Goal: Book appointment/travel/reservation

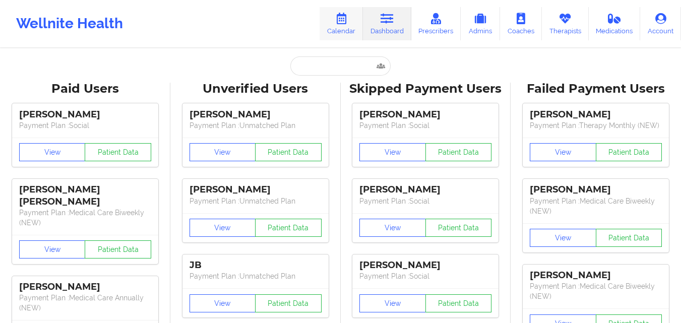
click at [342, 27] on link "Calendar" at bounding box center [341, 23] width 43 height 33
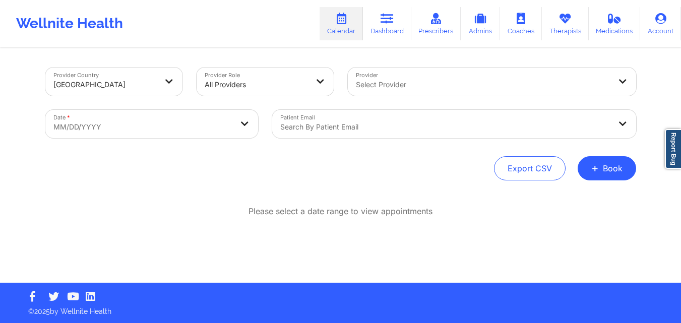
click at [252, 120] on body "Wellnite Health Calendar Dashboard Prescribers Admins Coaches Therapists Medica…" at bounding box center [340, 161] width 681 height 323
select select "2025-8"
select select "2025-9"
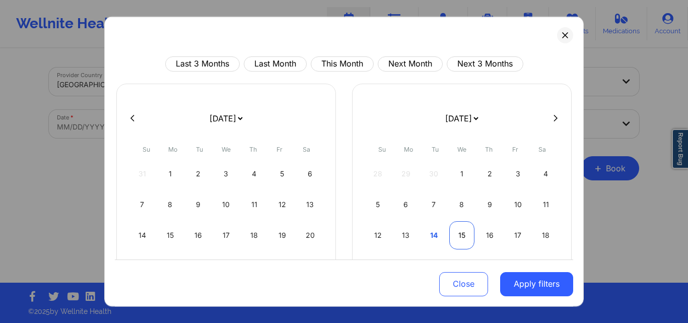
click at [466, 237] on div "15" at bounding box center [463, 235] width 26 height 28
select select "2025-9"
select select "2025-10"
select select "2025-9"
select select "2025-10"
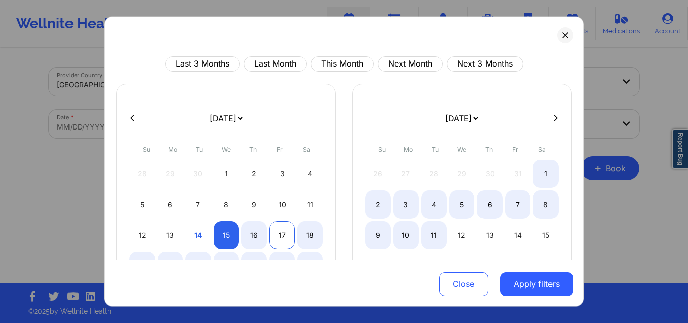
select select "2025-9"
select select "2025-10"
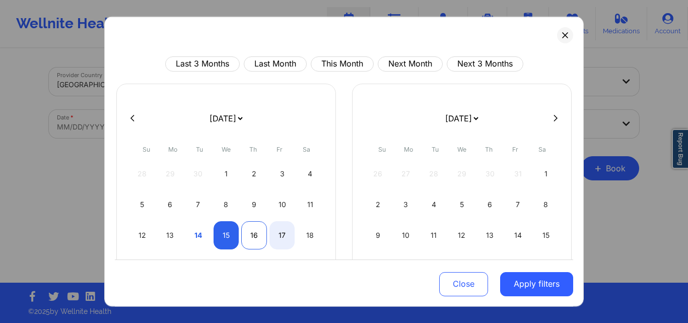
select select "2025-9"
select select "2025-10"
select select "2025-9"
select select "2025-10"
click at [230, 232] on div "15" at bounding box center [227, 235] width 26 height 28
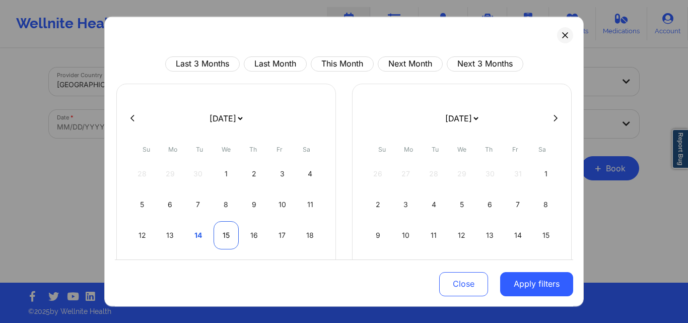
select select "2025-9"
select select "2025-10"
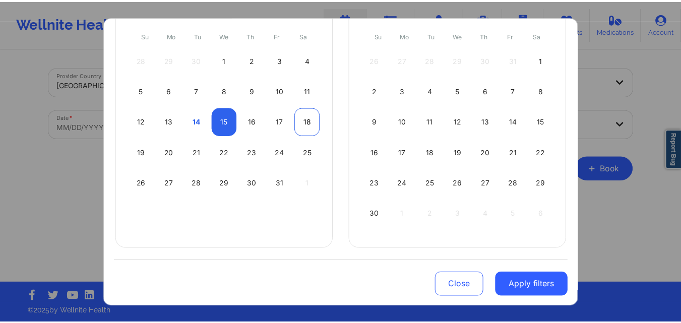
scroll to position [114, 0]
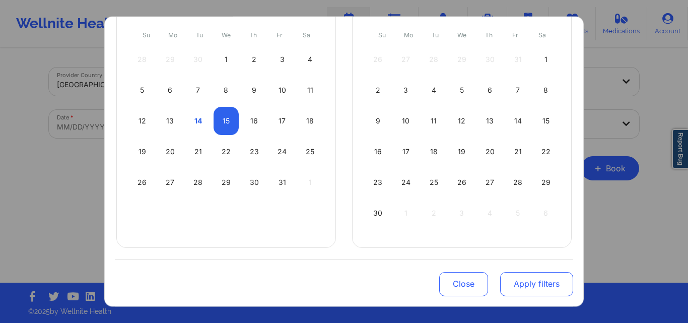
click at [531, 282] on button "Apply filters" at bounding box center [536, 284] width 73 height 24
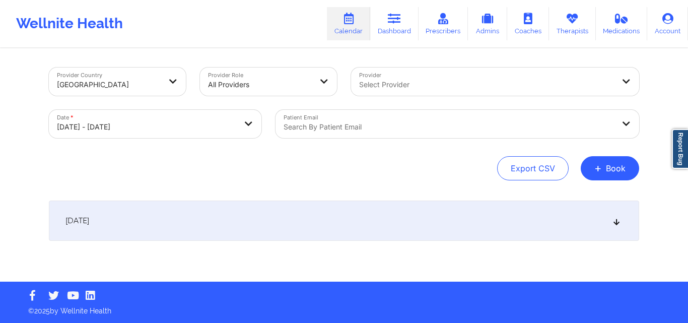
click at [398, 127] on div at bounding box center [449, 127] width 331 height 12
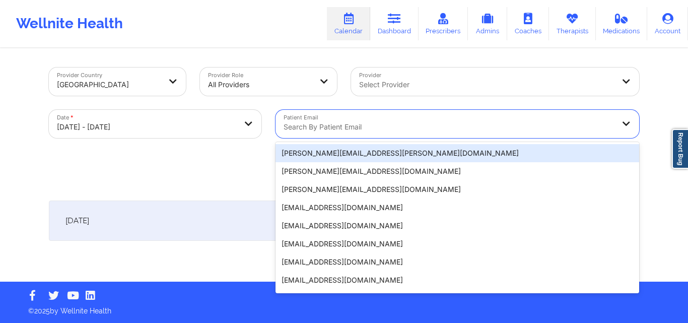
paste input "[EMAIL_ADDRESS][DOMAIN_NAME]"
type input "[EMAIL_ADDRESS][DOMAIN_NAME]"
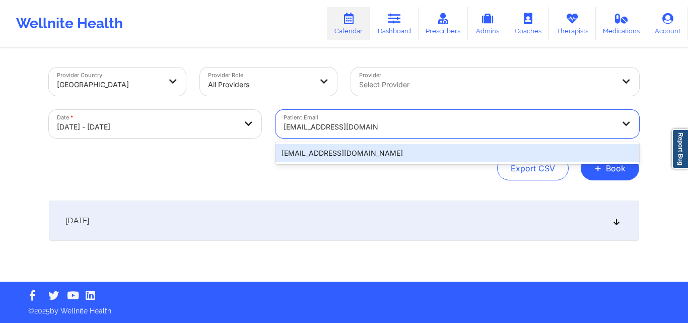
click at [432, 151] on div "[EMAIL_ADDRESS][DOMAIN_NAME]" at bounding box center [458, 153] width 364 height 18
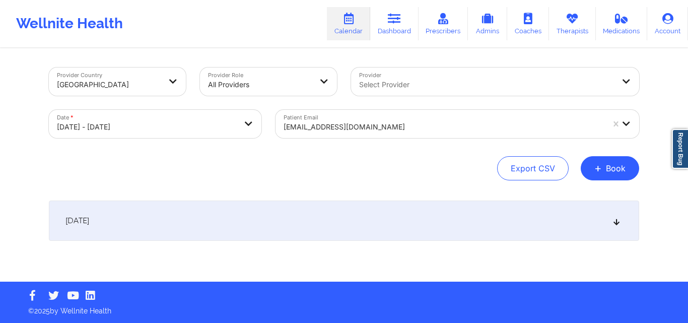
click at [614, 220] on icon at bounding box center [617, 220] width 9 height 7
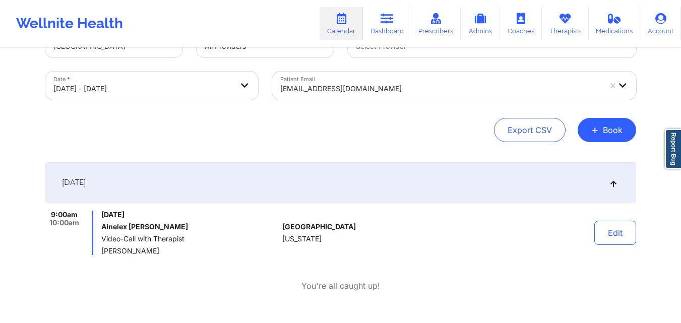
scroll to position [39, 0]
click at [659, 236] on div "Provider Country [GEOGRAPHIC_DATA] Provider Role All Providers Provider Select …" at bounding box center [340, 159] width 681 height 396
click at [391, 91] on div at bounding box center [440, 88] width 321 height 12
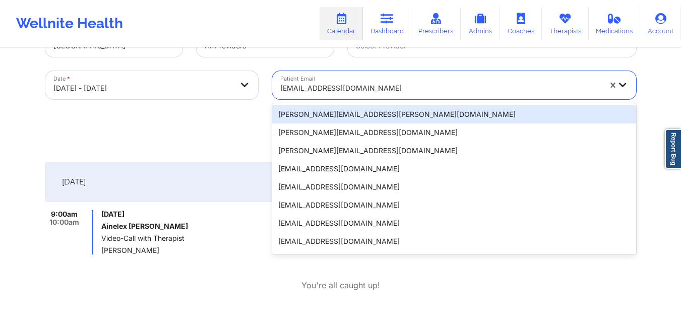
paste input "[EMAIL_ADDRESS][DOMAIN_NAME]"
type input "[EMAIL_ADDRESS][DOMAIN_NAME]"
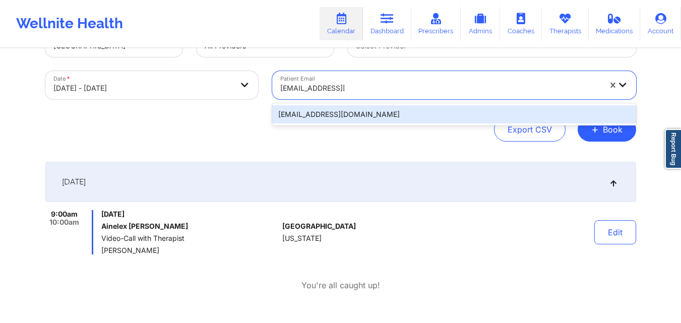
click at [399, 111] on div "[EMAIL_ADDRESS][DOMAIN_NAME]" at bounding box center [454, 114] width 364 height 18
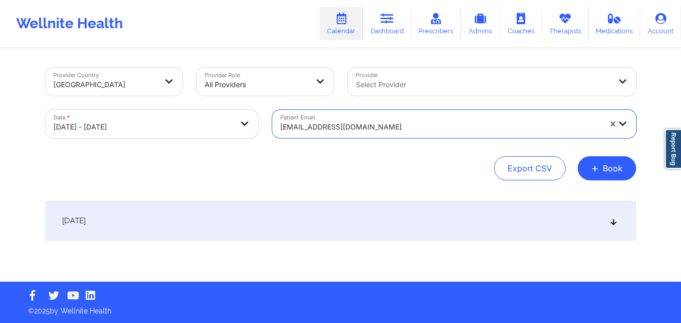
scroll to position [0, 0]
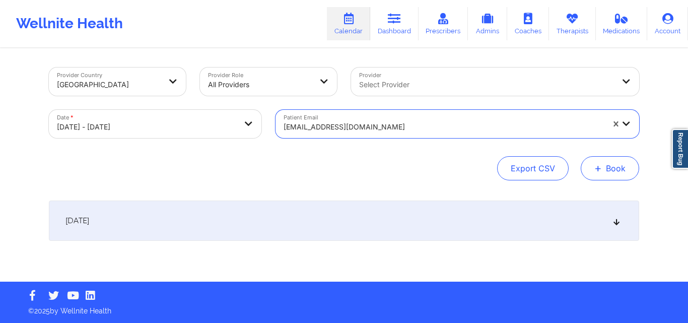
click at [590, 163] on button "+ Book" at bounding box center [610, 168] width 58 height 24
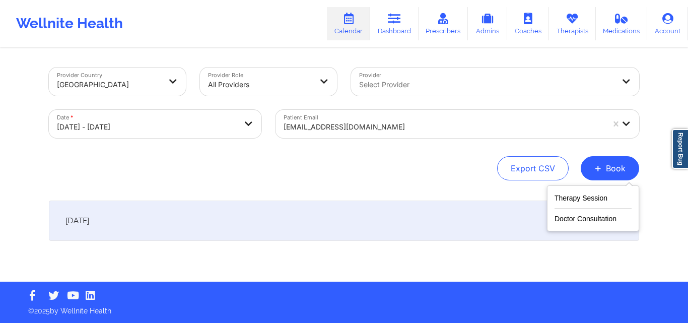
click at [510, 224] on div "[DATE]" at bounding box center [344, 221] width 591 height 40
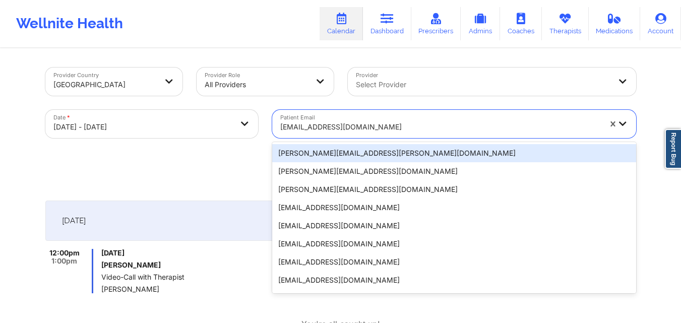
click at [406, 126] on div at bounding box center [440, 127] width 321 height 12
paste input "[EMAIL_ADDRESS][DOMAIN_NAME]"
type input "[EMAIL_ADDRESS][DOMAIN_NAME]"
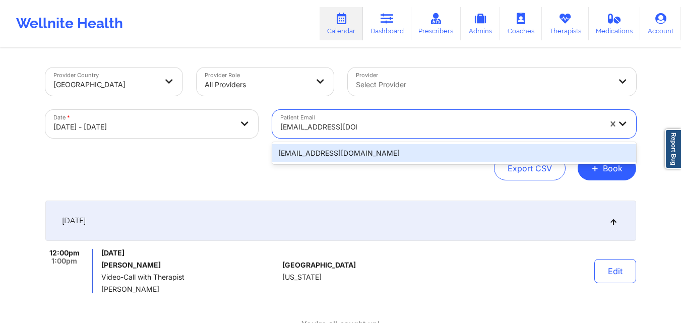
click at [419, 149] on div "[EMAIL_ADDRESS][DOMAIN_NAME]" at bounding box center [454, 153] width 364 height 18
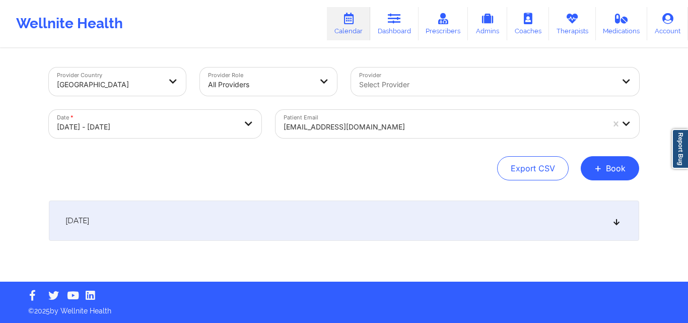
click at [617, 223] on icon at bounding box center [617, 220] width 9 height 7
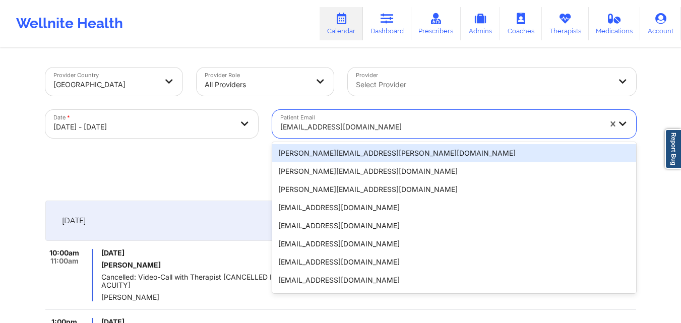
click at [378, 129] on div at bounding box center [440, 127] width 321 height 12
paste input "[EMAIL_ADDRESS][DOMAIN_NAME]"
type input "[EMAIL_ADDRESS][DOMAIN_NAME]"
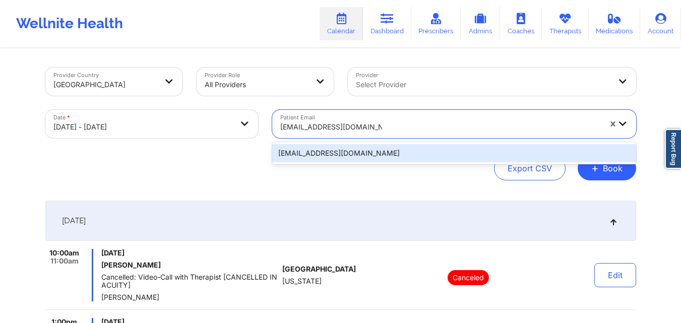
click at [384, 151] on div "[EMAIL_ADDRESS][DOMAIN_NAME]" at bounding box center [454, 153] width 364 height 18
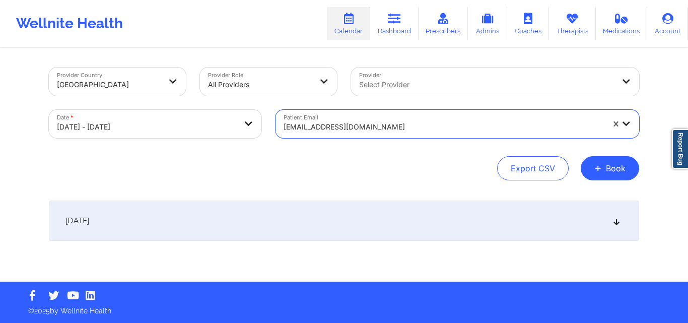
click at [620, 224] on icon at bounding box center [617, 220] width 9 height 7
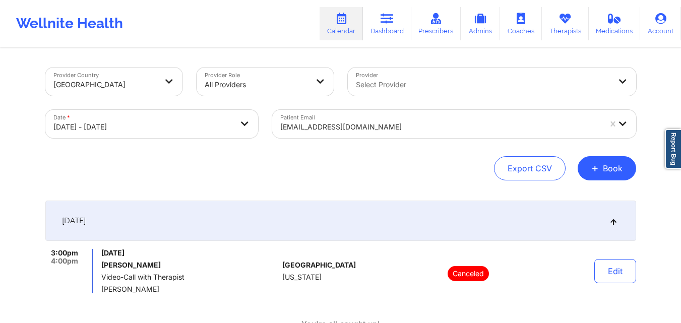
click at [392, 124] on div at bounding box center [440, 127] width 321 height 12
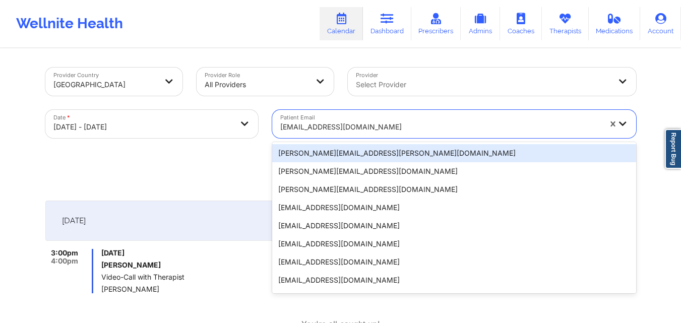
paste input "[EMAIL_ADDRESS][DOMAIN_NAME]"
type input "[EMAIL_ADDRESS][DOMAIN_NAME]"
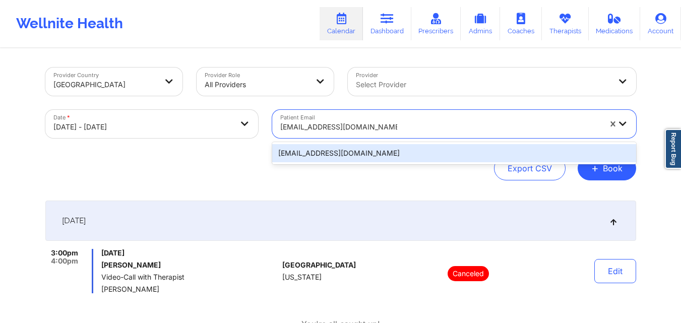
click at [491, 148] on div "[EMAIL_ADDRESS][DOMAIN_NAME]" at bounding box center [454, 153] width 364 height 18
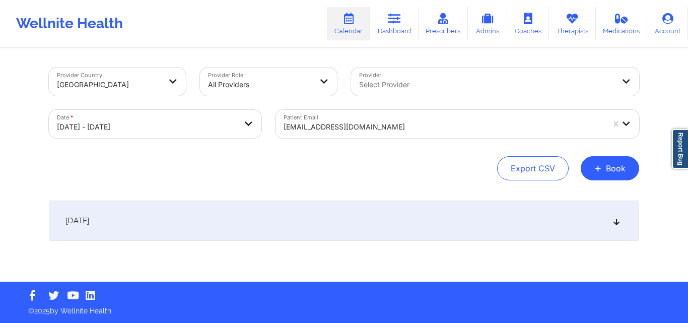
click at [615, 221] on icon at bounding box center [617, 220] width 9 height 7
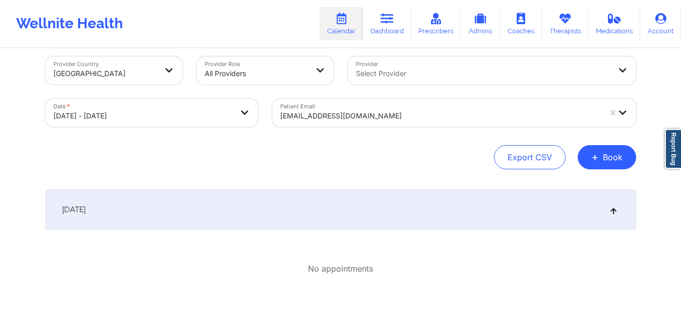
scroll to position [14, 0]
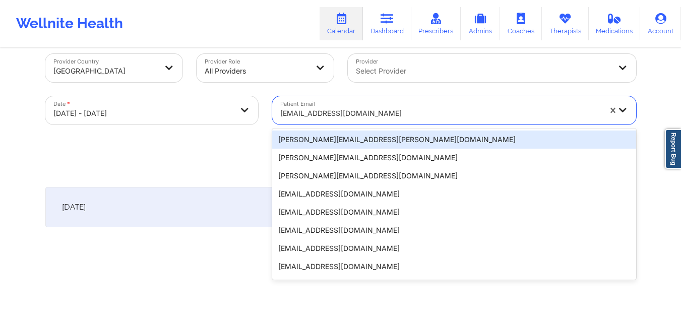
click at [401, 110] on div at bounding box center [440, 113] width 321 height 12
paste input "[EMAIL_ADDRESS][DOMAIN_NAME]"
type input "[EMAIL_ADDRESS][DOMAIN_NAME]"
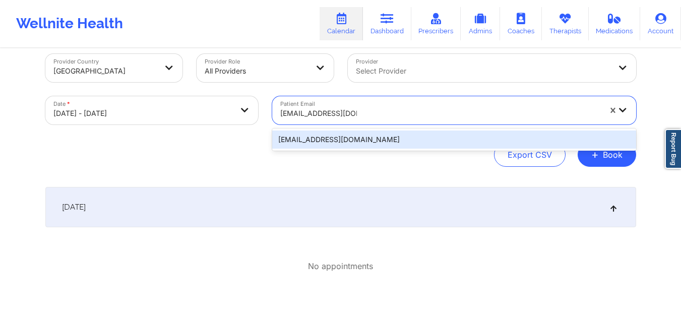
click at [412, 138] on div "[EMAIL_ADDRESS][DOMAIN_NAME]" at bounding box center [454, 140] width 364 height 18
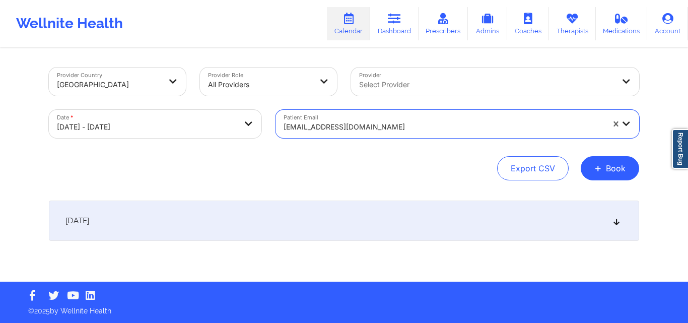
click at [617, 221] on icon at bounding box center [617, 220] width 9 height 7
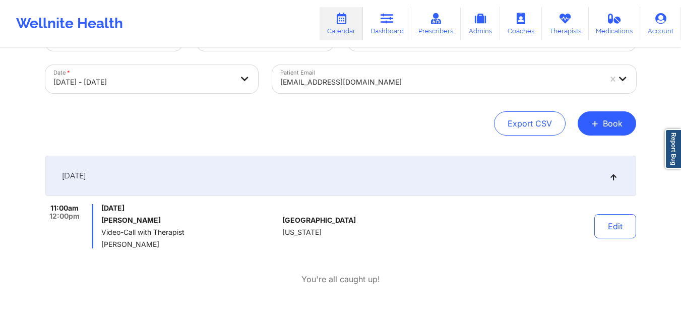
scroll to position [48, 0]
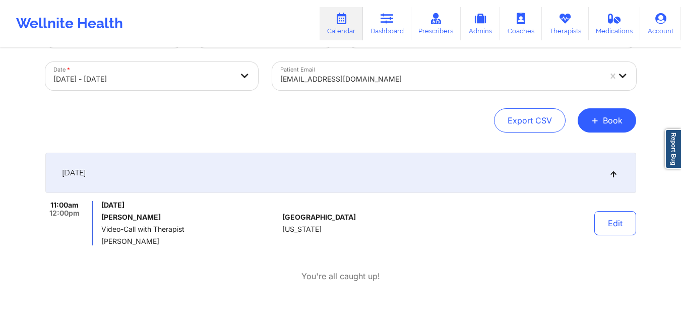
click at [362, 82] on div at bounding box center [440, 79] width 321 height 12
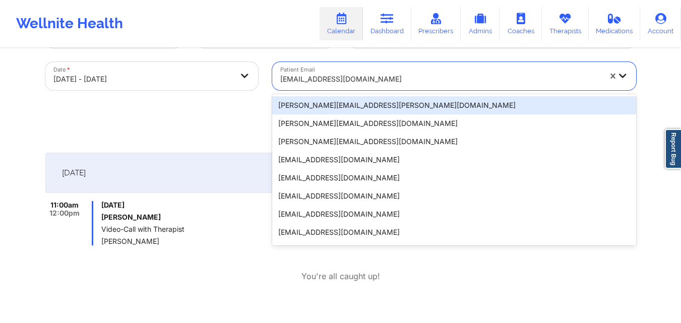
paste input "[EMAIL_ADDRESS][DOMAIN_NAME]"
type input "[EMAIL_ADDRESS][DOMAIN_NAME]"
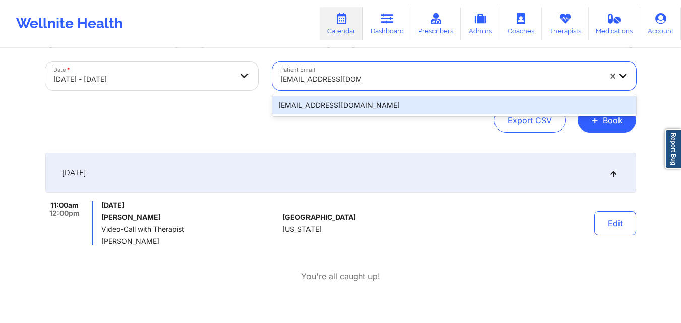
click at [376, 104] on div "[EMAIL_ADDRESS][DOMAIN_NAME]" at bounding box center [454, 105] width 364 height 18
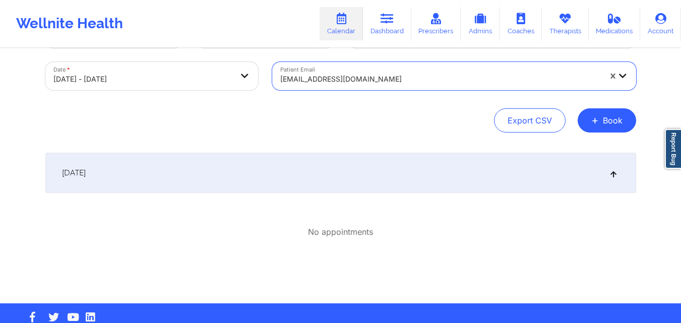
scroll to position [0, 0]
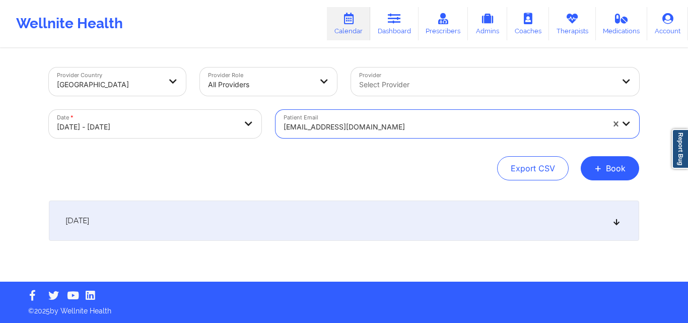
click at [615, 221] on icon at bounding box center [617, 220] width 9 height 7
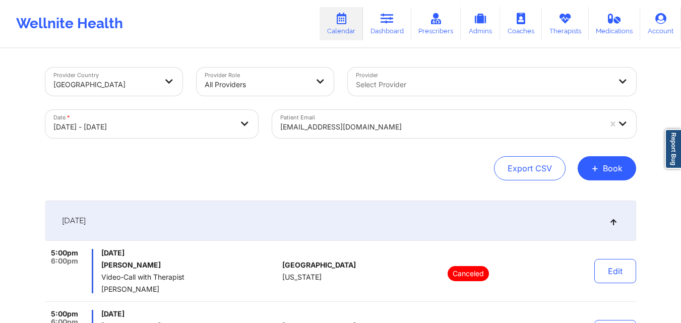
click at [415, 134] on div "[EMAIL_ADDRESS][DOMAIN_NAME]" at bounding box center [440, 127] width 321 height 22
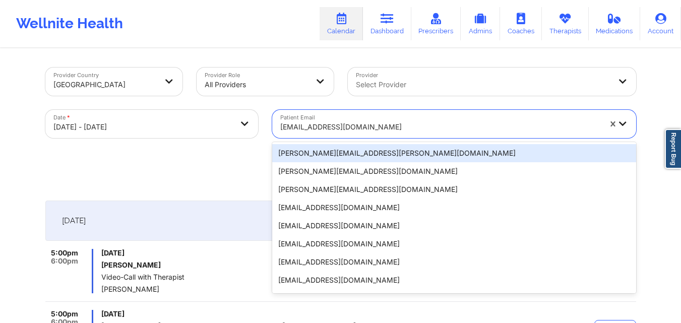
paste input "[EMAIL_ADDRESS][DOMAIN_NAME]"
type input "[EMAIL_ADDRESS][DOMAIN_NAME]"
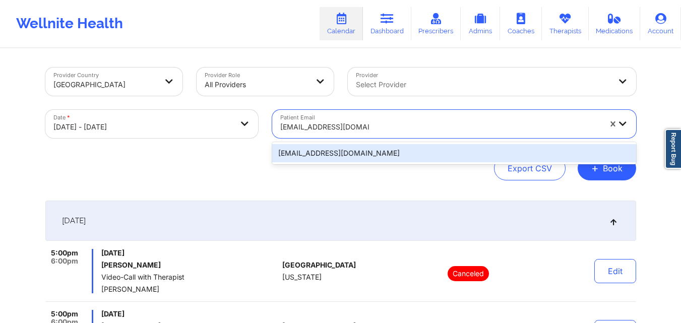
click at [422, 151] on div "[EMAIL_ADDRESS][DOMAIN_NAME]" at bounding box center [454, 153] width 364 height 18
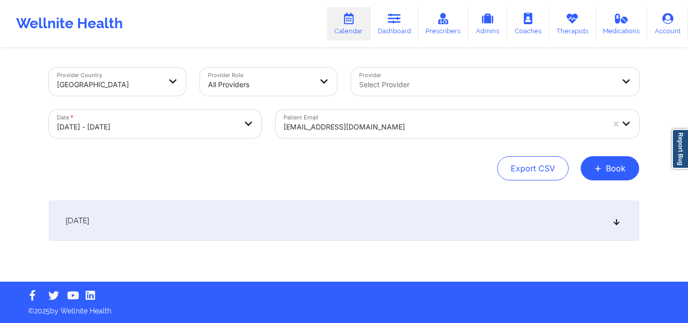
click at [616, 219] on icon at bounding box center [617, 220] width 9 height 7
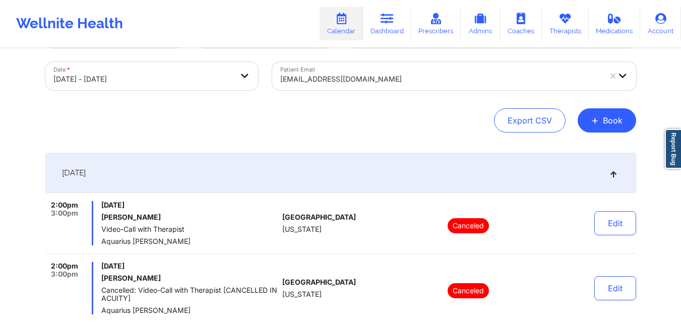
scroll to position [47, 0]
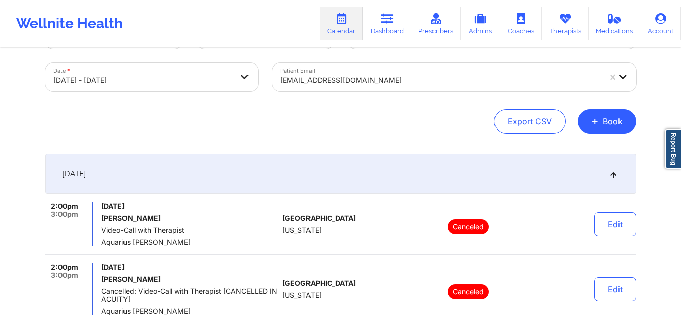
click at [454, 74] on div "[EMAIL_ADDRESS][DOMAIN_NAME]" at bounding box center [440, 80] width 321 height 22
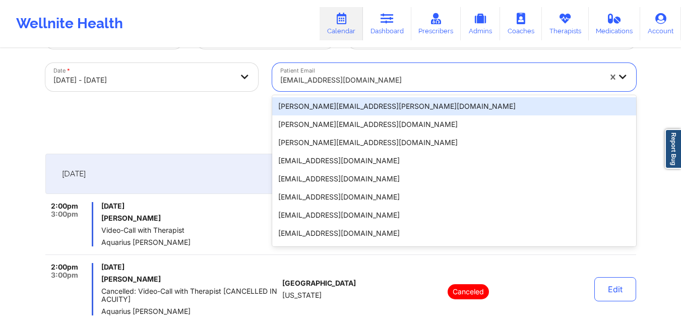
paste input "[PERSON_NAME][EMAIL_ADDRESS][PERSON_NAME][DOMAIN_NAME]"
type input "[PERSON_NAME][EMAIL_ADDRESS][PERSON_NAME][DOMAIN_NAME]"
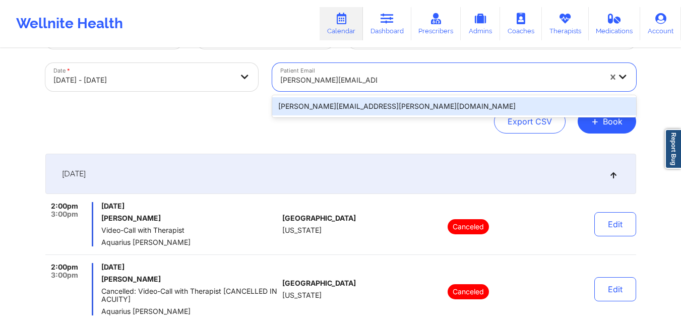
click at [454, 103] on div "[PERSON_NAME][EMAIL_ADDRESS][PERSON_NAME][DOMAIN_NAME]" at bounding box center [454, 106] width 364 height 18
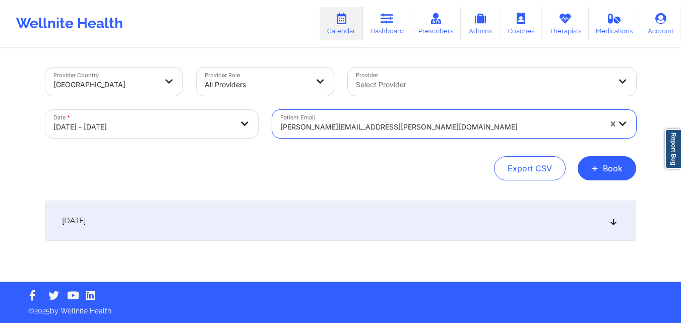
scroll to position [0, 0]
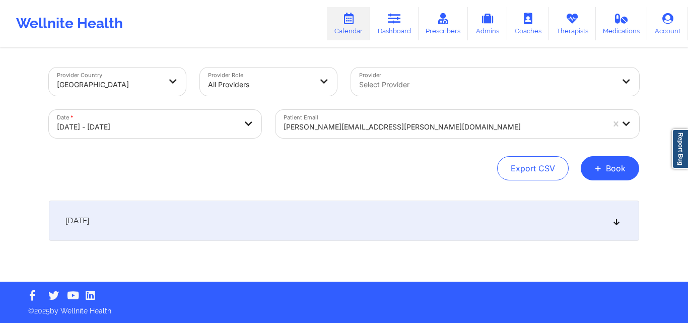
click at [619, 223] on icon at bounding box center [617, 220] width 9 height 7
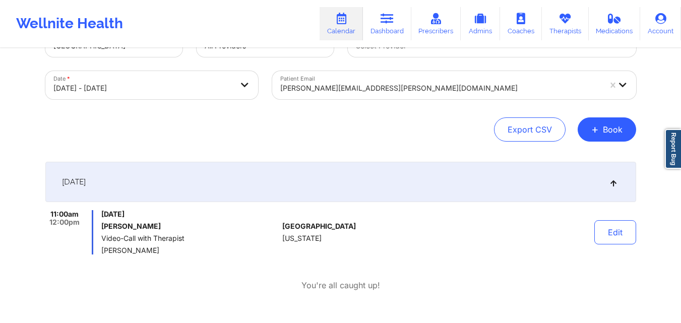
scroll to position [40, 0]
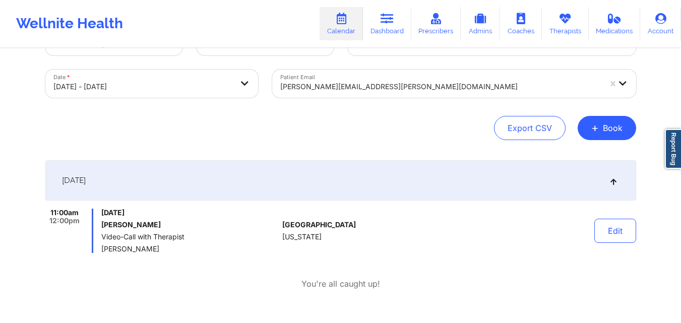
click at [385, 87] on div at bounding box center [440, 87] width 321 height 12
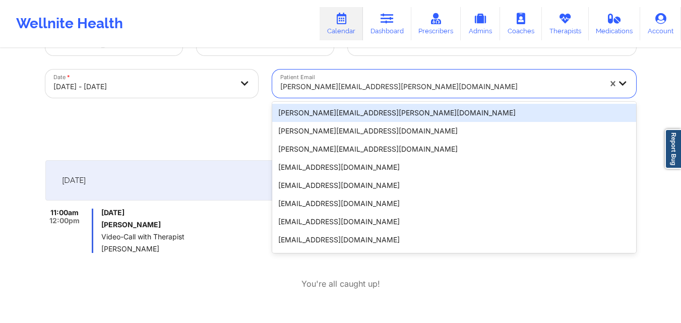
paste input "[EMAIL_ADDRESS][DOMAIN_NAME]"
type input "[EMAIL_ADDRESS][DOMAIN_NAME]"
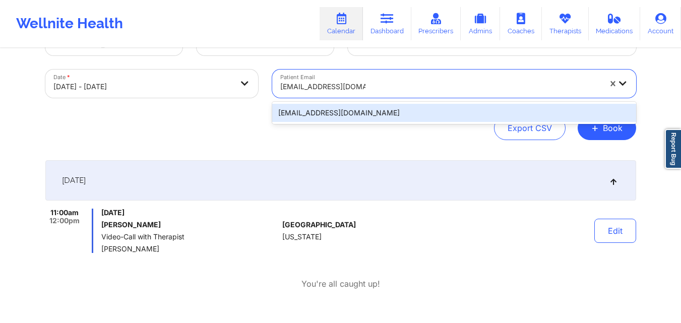
click at [390, 116] on div "[EMAIL_ADDRESS][DOMAIN_NAME]" at bounding box center [454, 113] width 364 height 18
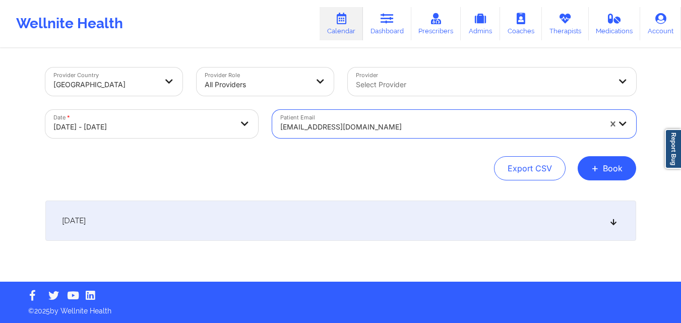
scroll to position [0, 0]
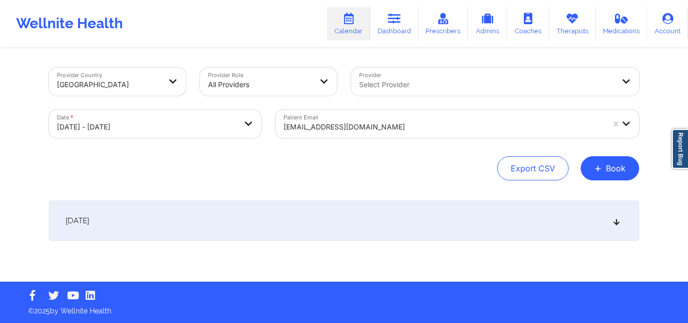
click at [618, 220] on icon at bounding box center [617, 220] width 9 height 7
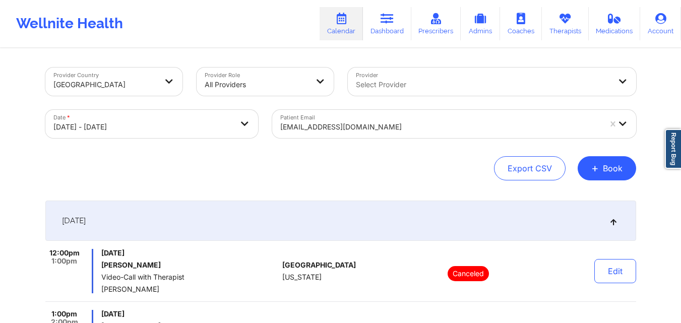
click at [395, 128] on div at bounding box center [440, 127] width 321 height 12
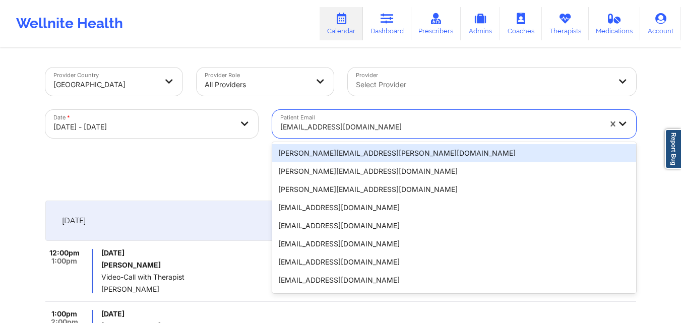
paste input "[EMAIL_ADDRESS][DOMAIN_NAME]"
type input "[EMAIL_ADDRESS][DOMAIN_NAME]"
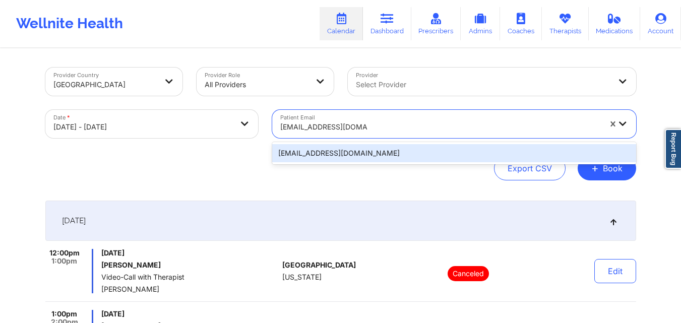
click at [411, 154] on div "[EMAIL_ADDRESS][DOMAIN_NAME]" at bounding box center [454, 153] width 364 height 18
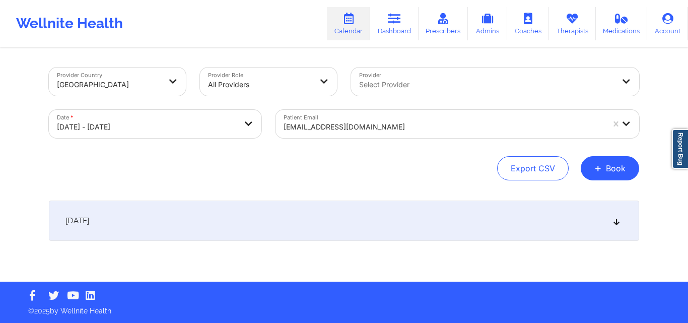
click at [618, 222] on icon at bounding box center [617, 220] width 9 height 7
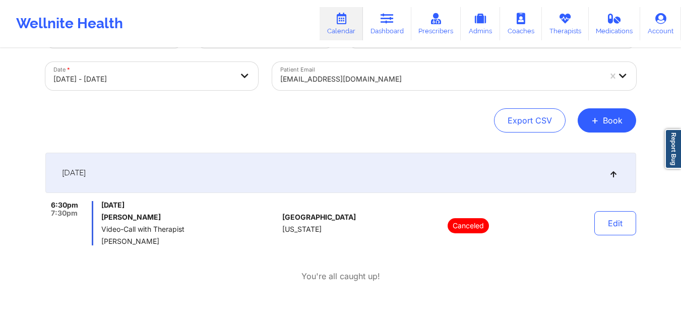
scroll to position [48, 0]
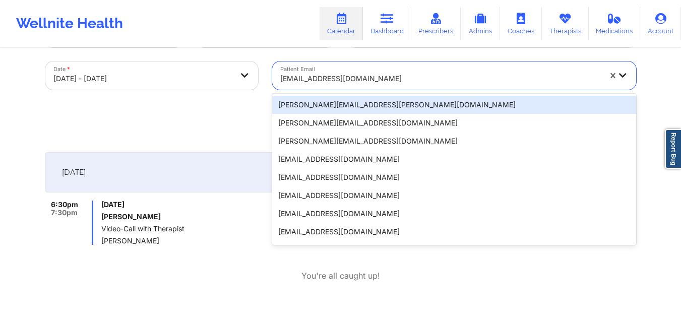
click at [381, 79] on div at bounding box center [440, 79] width 321 height 12
paste input "[EMAIL_ADDRESS][DOMAIN_NAME]"
type input "[EMAIL_ADDRESS][DOMAIN_NAME]"
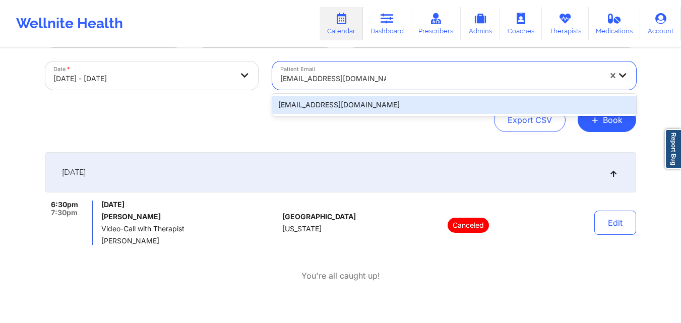
click at [406, 106] on div "[EMAIL_ADDRESS][DOMAIN_NAME]" at bounding box center [454, 105] width 364 height 18
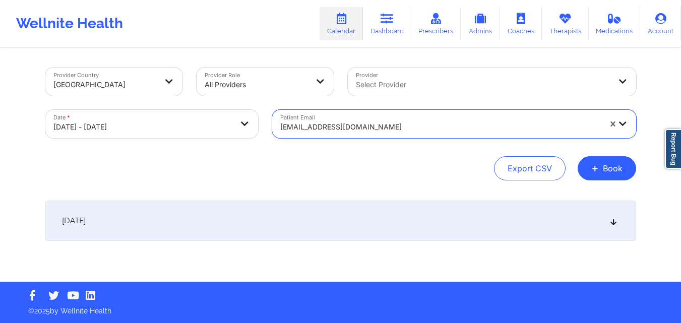
scroll to position [0, 0]
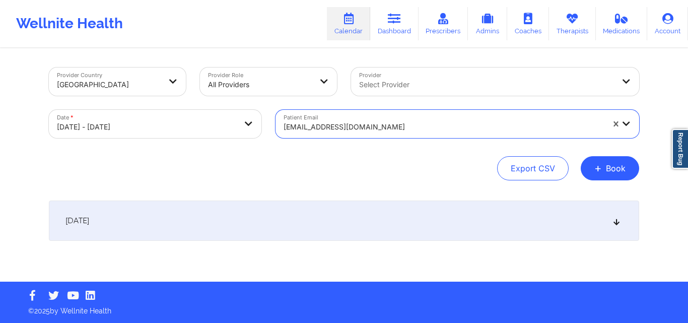
click at [616, 219] on icon at bounding box center [617, 220] width 9 height 7
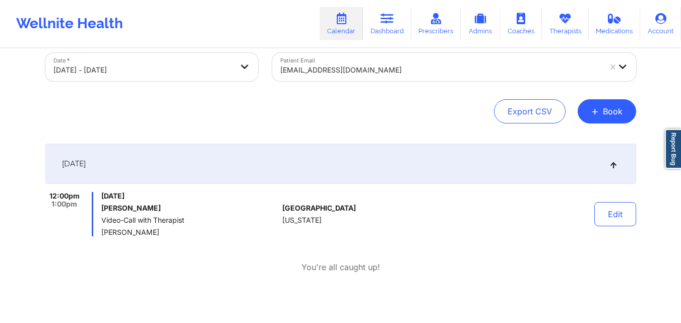
scroll to position [58, 0]
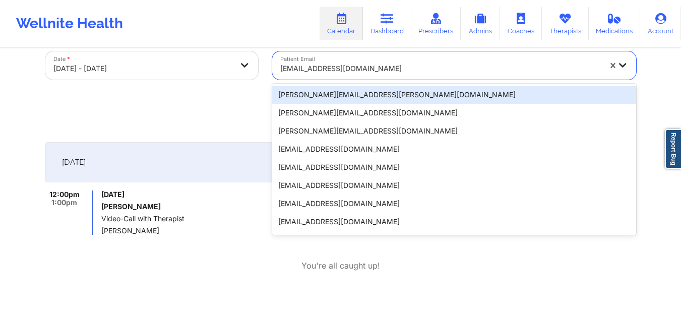
click at [362, 75] on div "[EMAIL_ADDRESS][DOMAIN_NAME]" at bounding box center [440, 68] width 321 height 22
paste input "[EMAIL_ADDRESS][DOMAIN_NAME]"
type input "[EMAIL_ADDRESS][DOMAIN_NAME]"
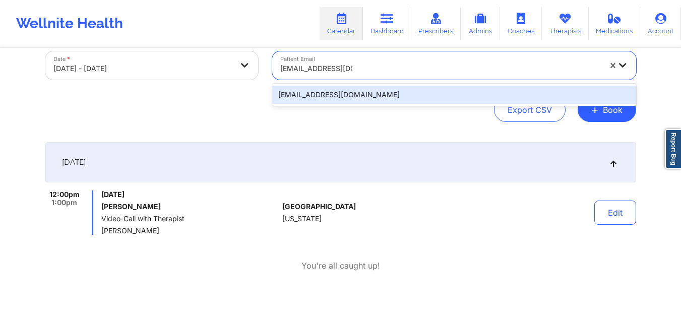
click at [388, 93] on div "[EMAIL_ADDRESS][DOMAIN_NAME]" at bounding box center [454, 95] width 364 height 18
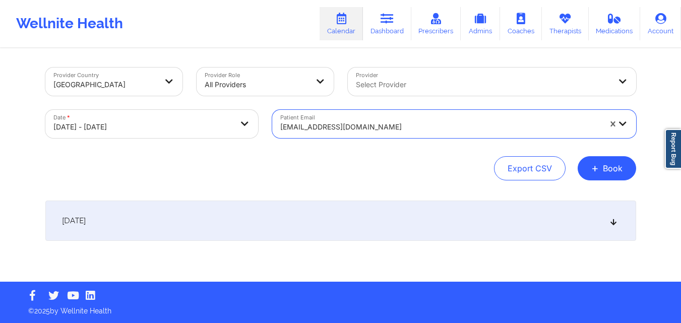
scroll to position [0, 0]
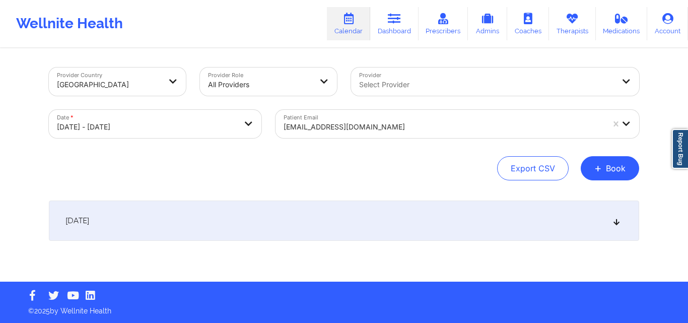
click at [621, 219] on icon at bounding box center [617, 220] width 9 height 7
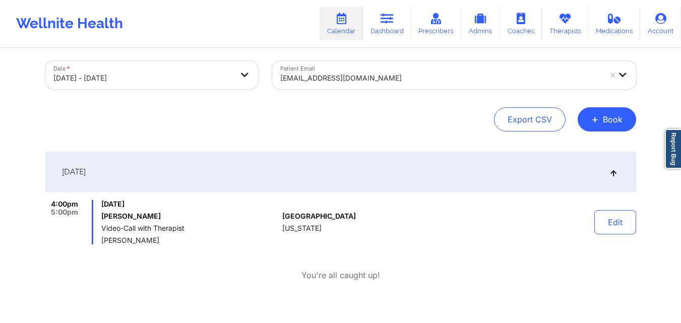
scroll to position [50, 0]
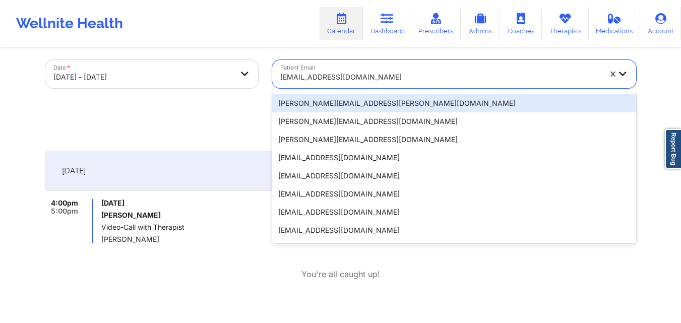
click at [370, 67] on div "[EMAIL_ADDRESS][DOMAIN_NAME]" at bounding box center [440, 77] width 321 height 22
paste input "[EMAIL_ADDRESS][DOMAIN_NAME]"
type input "[EMAIL_ADDRESS][DOMAIN_NAME]"
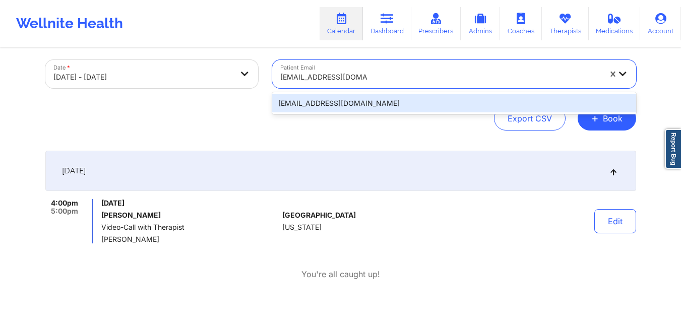
click at [398, 106] on div "[EMAIL_ADDRESS][DOMAIN_NAME]" at bounding box center [454, 103] width 364 height 18
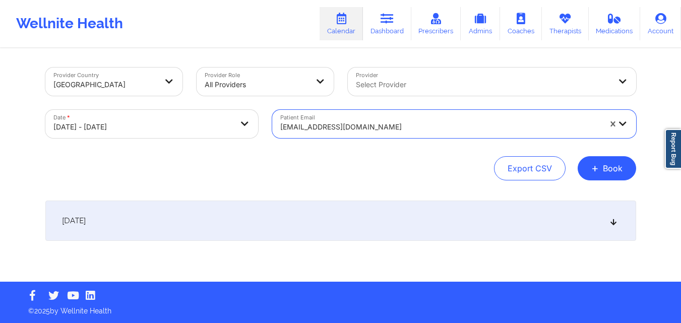
scroll to position [0, 0]
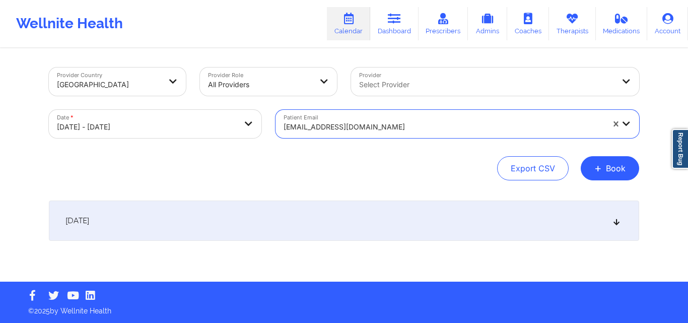
click at [614, 222] on icon at bounding box center [617, 220] width 9 height 7
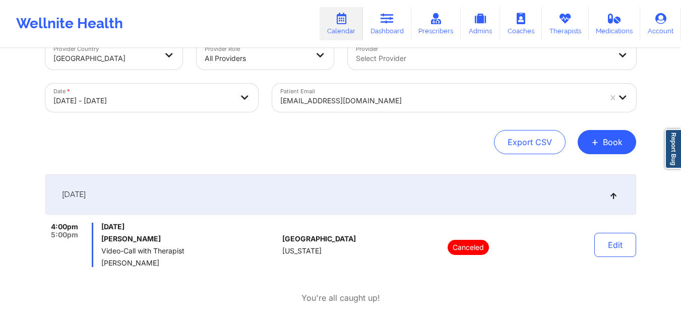
scroll to position [28, 0]
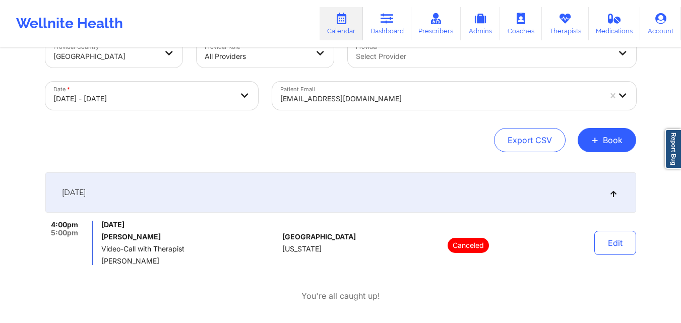
click at [413, 97] on div at bounding box center [440, 99] width 321 height 12
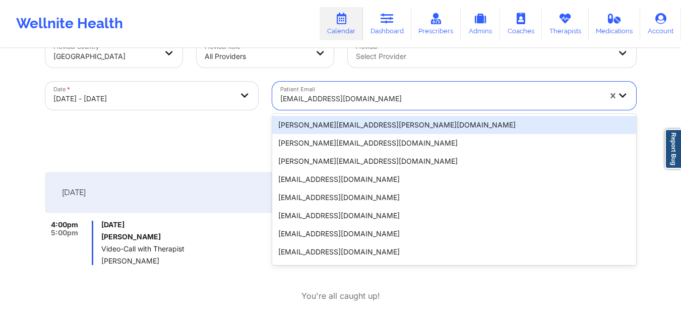
paste input "[EMAIL_ADDRESS][DOMAIN_NAME]"
type input "[EMAIL_ADDRESS][DOMAIN_NAME]"
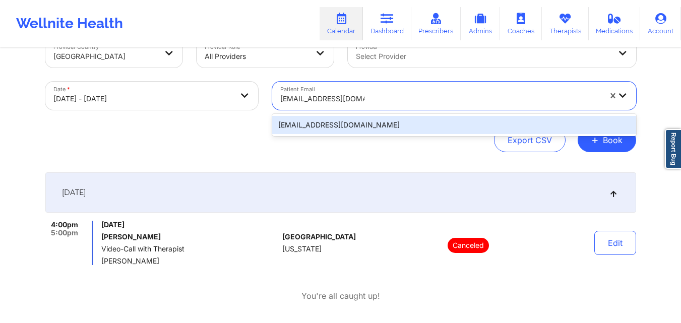
click at [420, 121] on div "[EMAIL_ADDRESS][DOMAIN_NAME]" at bounding box center [454, 125] width 364 height 18
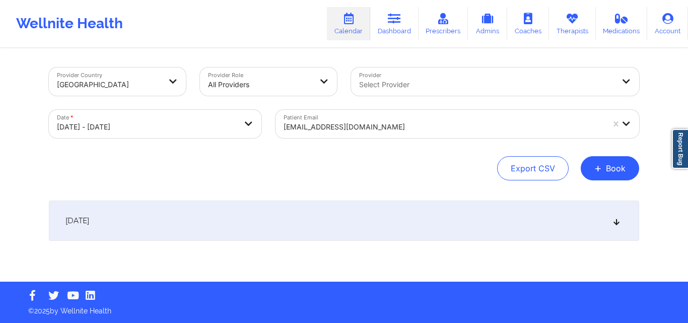
click at [620, 221] on icon at bounding box center [617, 220] width 9 height 7
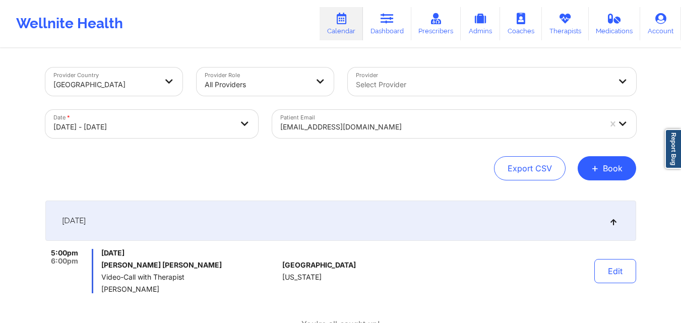
click at [413, 117] on div "[EMAIL_ADDRESS][DOMAIN_NAME]" at bounding box center [440, 127] width 321 height 22
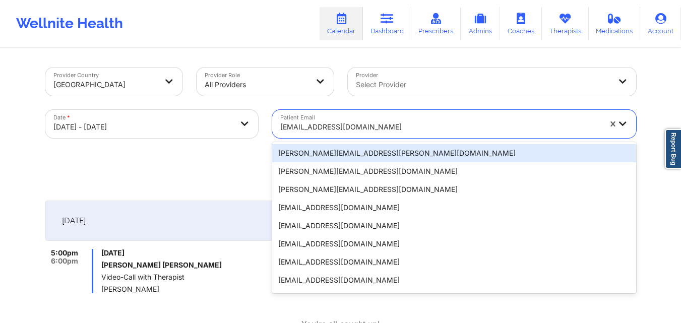
paste input "[PERSON_NAME][EMAIL_ADDRESS][DOMAIN_NAME]"
type input "[PERSON_NAME][EMAIL_ADDRESS][DOMAIN_NAME]"
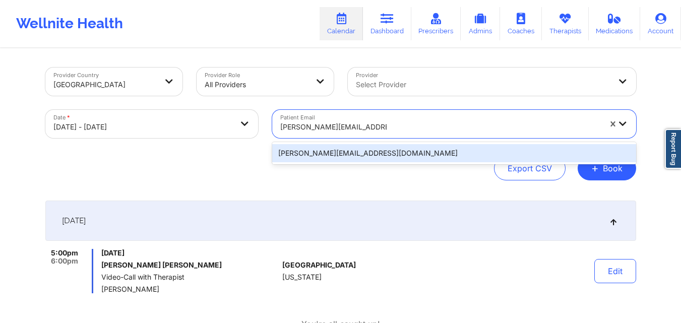
click at [414, 149] on div "[PERSON_NAME][EMAIL_ADDRESS][DOMAIN_NAME]" at bounding box center [454, 153] width 364 height 18
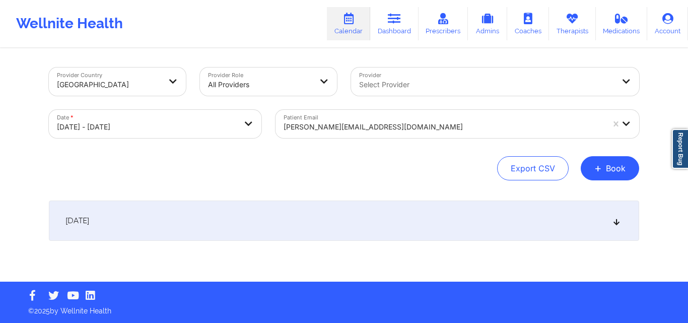
click at [619, 219] on icon at bounding box center [617, 220] width 9 height 7
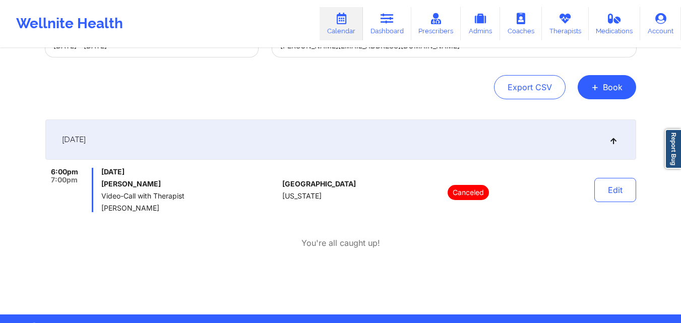
scroll to position [82, 0]
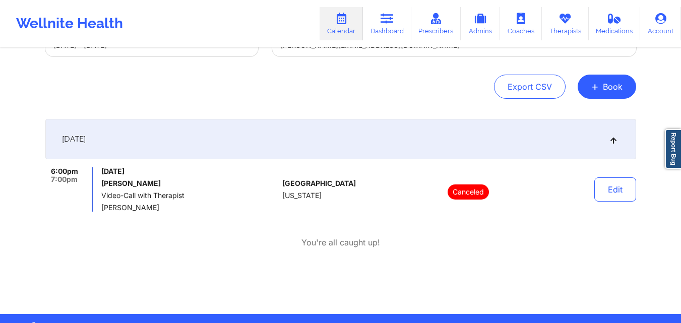
drag, startPoint x: 331, startPoint y: 104, endPoint x: 664, endPoint y: 74, distance: 335.1
click at [664, 74] on div "Provider Country [GEOGRAPHIC_DATA] Provider Role All Providers Provider Select …" at bounding box center [340, 116] width 681 height 396
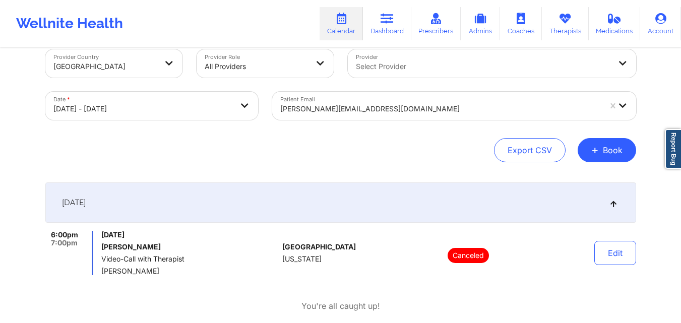
scroll to position [0, 0]
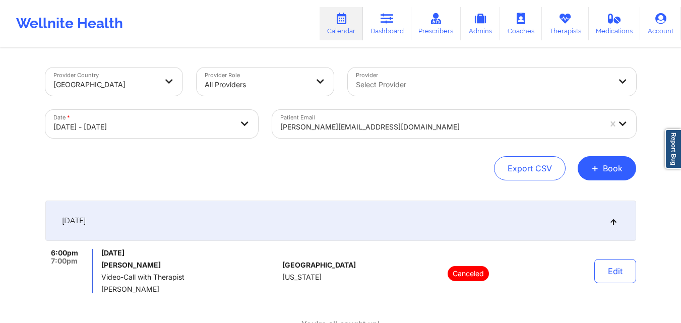
click at [433, 129] on div at bounding box center [440, 127] width 321 height 12
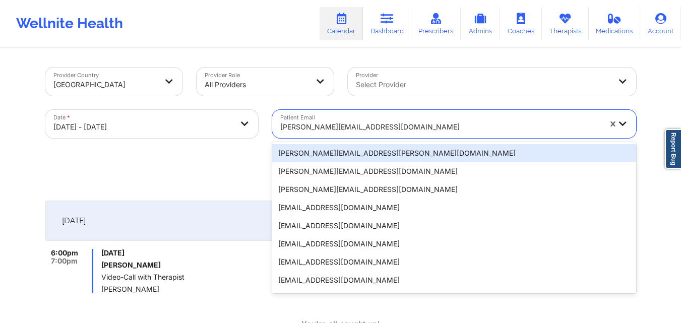
paste input "[EMAIL_ADDRESS][DOMAIN_NAME]"
type input "[EMAIL_ADDRESS][DOMAIN_NAME]"
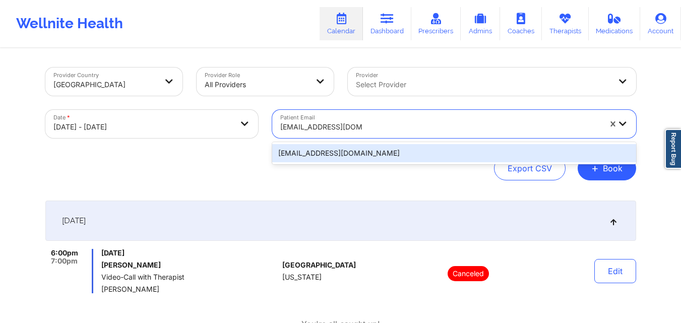
click at [426, 151] on div "[EMAIL_ADDRESS][DOMAIN_NAME]" at bounding box center [454, 153] width 364 height 18
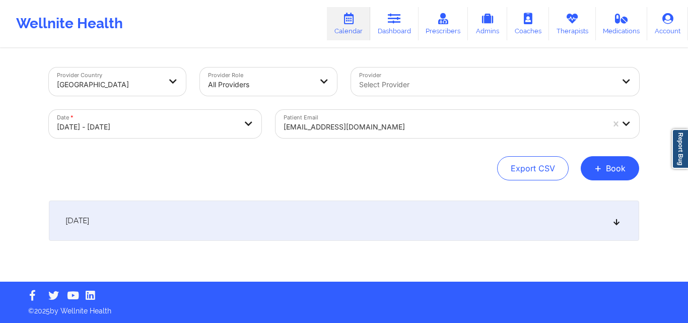
click at [613, 219] on icon at bounding box center [617, 220] width 9 height 7
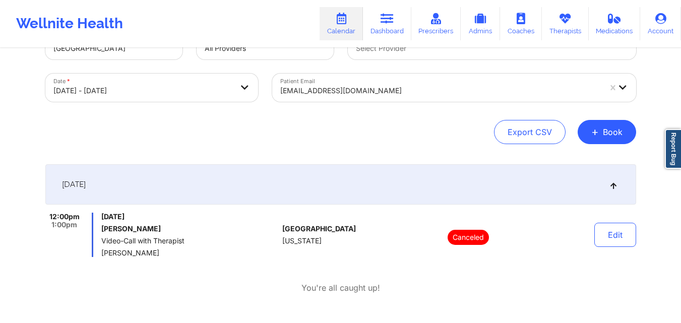
scroll to position [37, 0]
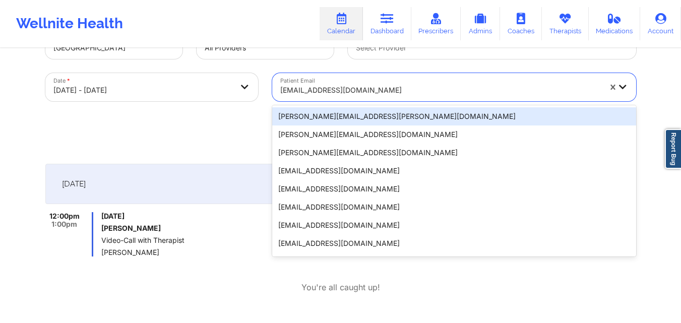
click at [423, 89] on div at bounding box center [440, 90] width 321 height 12
paste input "[EMAIL_ADDRESS][DOMAIN_NAME]"
type input "[EMAIL_ADDRESS][DOMAIN_NAME]"
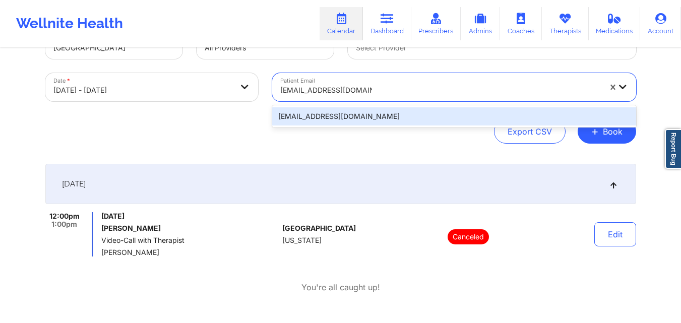
click at [455, 115] on div "[EMAIL_ADDRESS][DOMAIN_NAME]" at bounding box center [454, 116] width 364 height 18
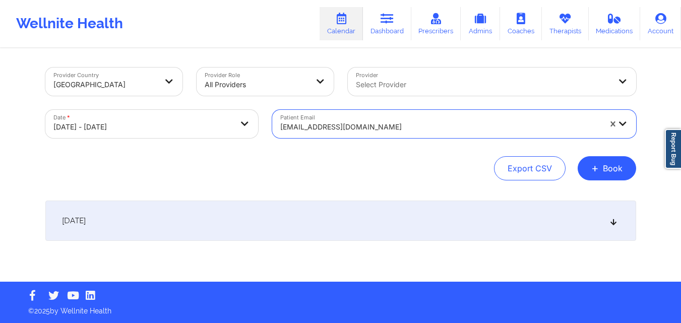
scroll to position [0, 0]
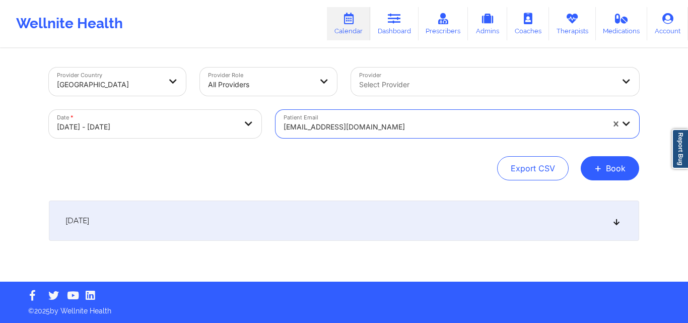
click at [616, 221] on icon at bounding box center [617, 220] width 9 height 7
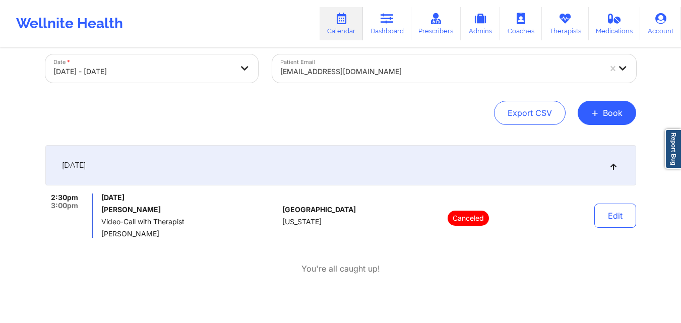
scroll to position [61, 0]
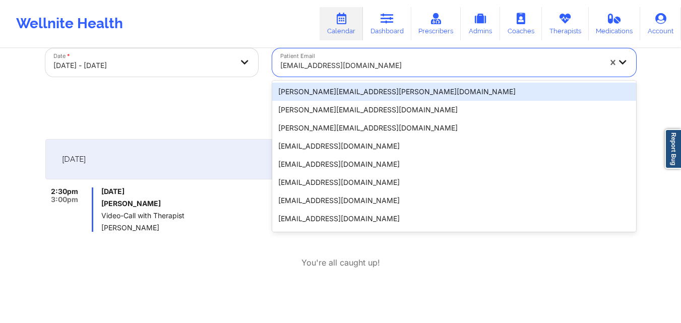
click at [442, 73] on div "[EMAIL_ADDRESS][DOMAIN_NAME]" at bounding box center [440, 65] width 321 height 22
paste input "[EMAIL_ADDRESS][DOMAIN_NAME]"
type input "[EMAIL_ADDRESS][DOMAIN_NAME]"
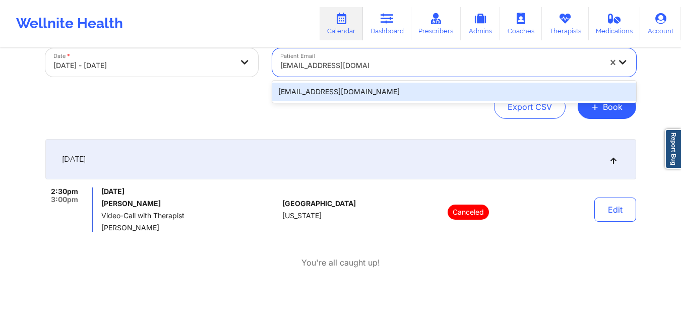
click at [441, 92] on div "[EMAIL_ADDRESS][DOMAIN_NAME]" at bounding box center [454, 92] width 364 height 18
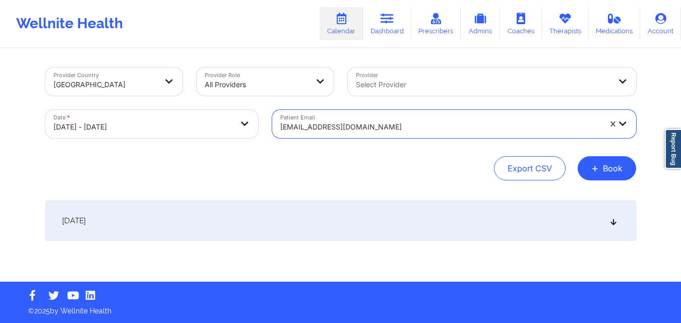
scroll to position [0, 0]
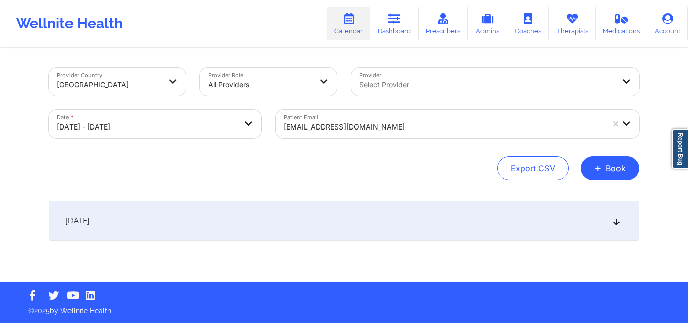
click at [615, 216] on div "[DATE]" at bounding box center [344, 221] width 591 height 40
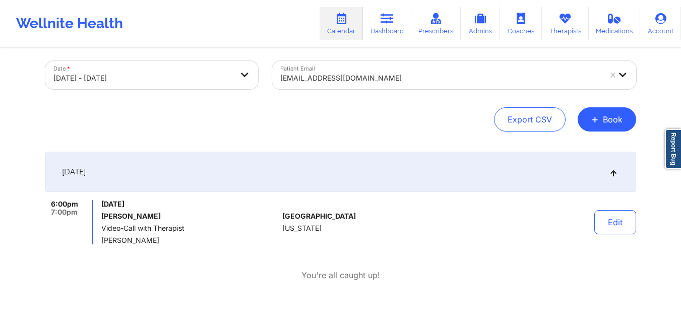
scroll to position [53, 0]
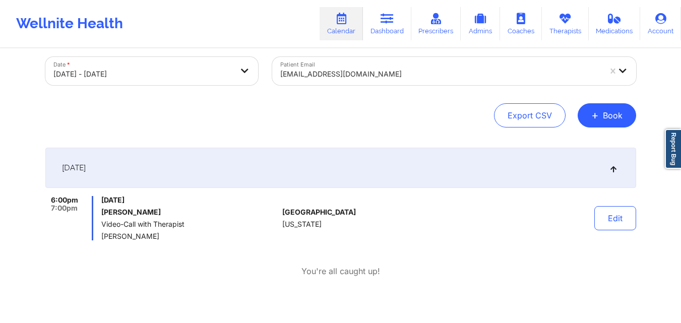
click at [394, 79] on div at bounding box center [440, 74] width 321 height 12
click at [380, 76] on div at bounding box center [440, 74] width 321 height 12
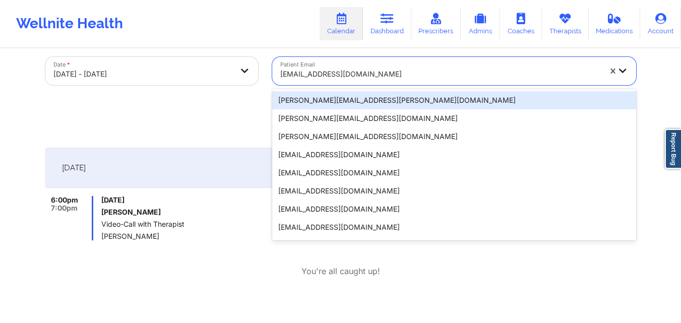
paste input "[EMAIL_ADDRESS][DOMAIN_NAME]"
type input "[EMAIL_ADDRESS][DOMAIN_NAME]"
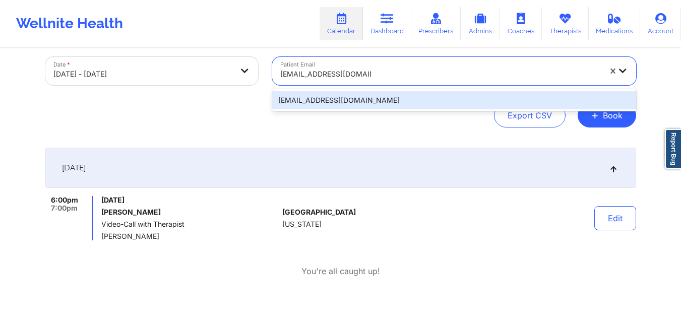
click at [396, 99] on div "[EMAIL_ADDRESS][DOMAIN_NAME]" at bounding box center [454, 100] width 364 height 18
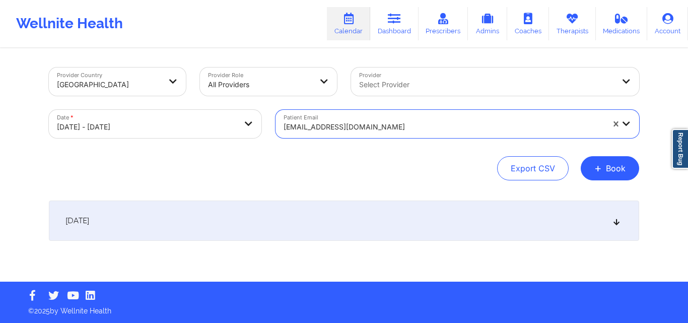
click at [617, 223] on icon at bounding box center [617, 220] width 9 height 7
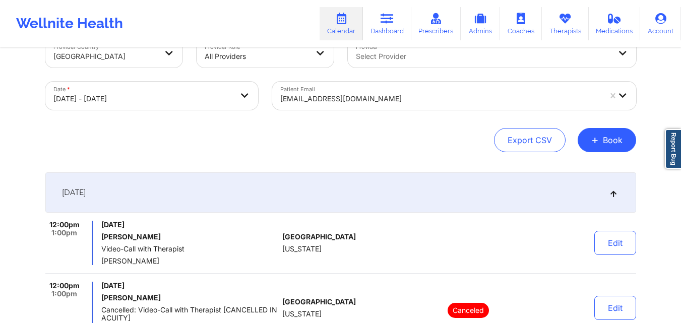
scroll to position [28, 0]
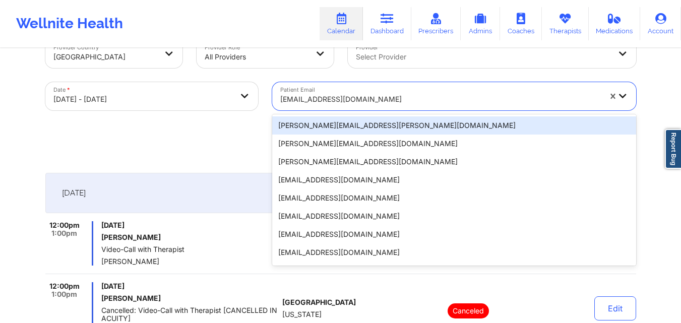
click at [402, 95] on div at bounding box center [440, 99] width 321 height 12
paste input "[EMAIL_ADDRESS][DOMAIN_NAME]"
type input "[EMAIL_ADDRESS][DOMAIN_NAME]"
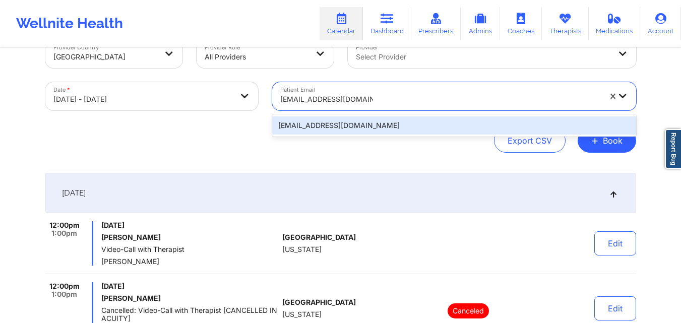
click at [402, 120] on div "[EMAIL_ADDRESS][DOMAIN_NAME]" at bounding box center [454, 125] width 364 height 18
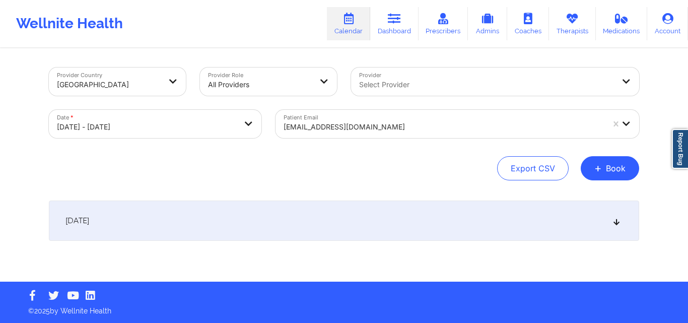
click at [618, 217] on icon at bounding box center [617, 220] width 9 height 7
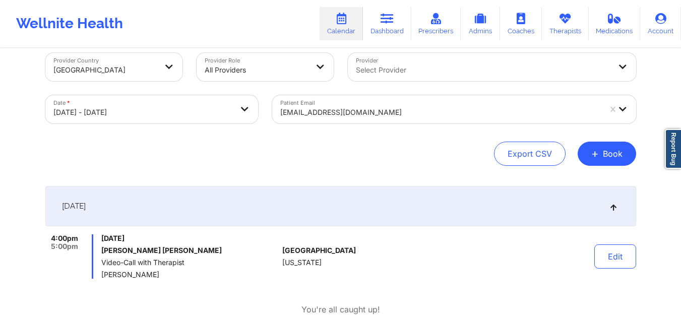
scroll to position [15, 0]
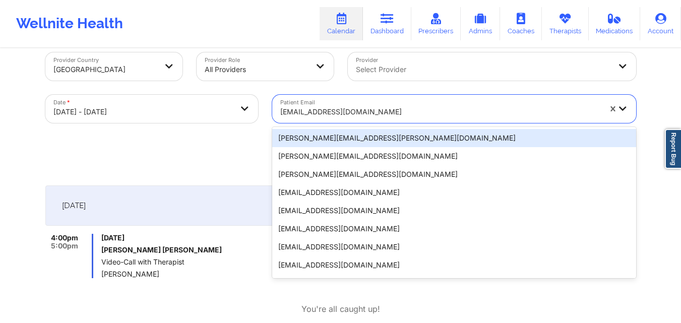
click at [403, 117] on div at bounding box center [440, 112] width 321 height 12
paste input "[EMAIL_ADDRESS][DOMAIN_NAME]"
type input "[EMAIL_ADDRESS][DOMAIN_NAME]"
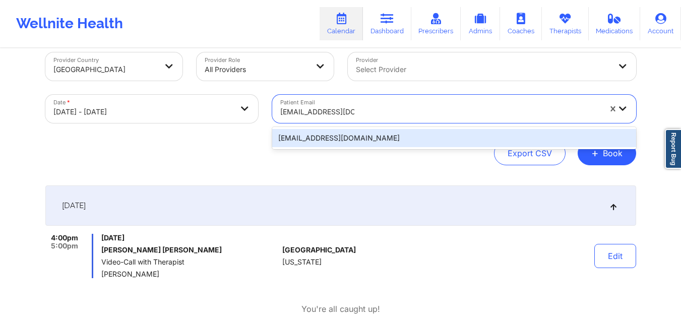
click at [403, 130] on div "[EMAIL_ADDRESS][DOMAIN_NAME]" at bounding box center [454, 138] width 364 height 18
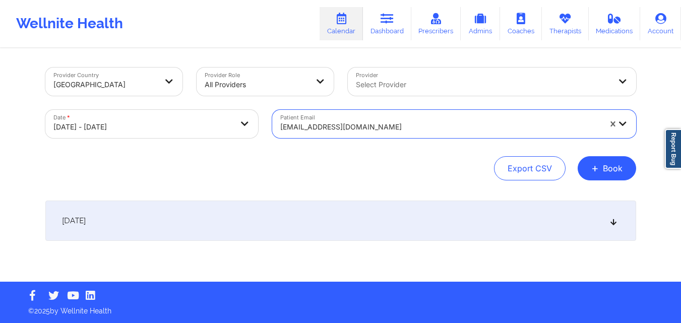
scroll to position [0, 0]
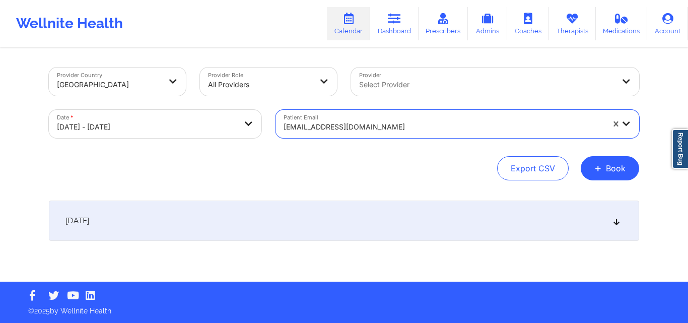
click at [615, 221] on icon at bounding box center [617, 220] width 9 height 7
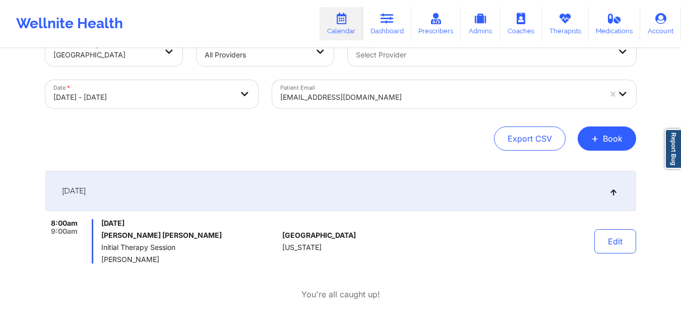
scroll to position [30, 0]
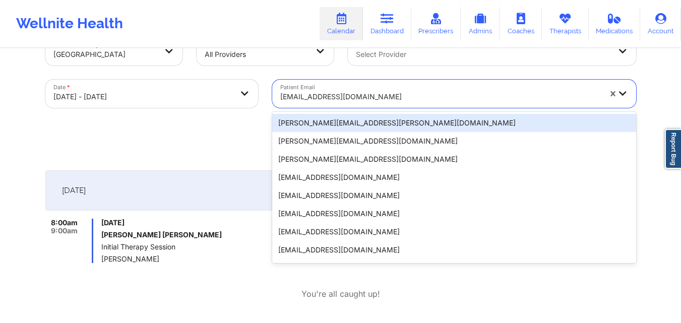
click at [405, 95] on div at bounding box center [440, 97] width 321 height 12
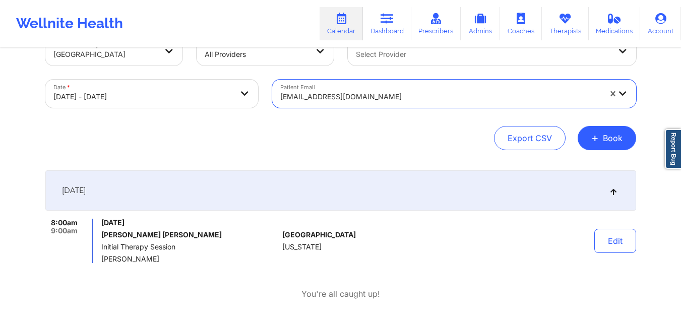
click at [405, 95] on div at bounding box center [440, 97] width 321 height 12
paste input "[EMAIL_ADDRESS][DOMAIN_NAME]"
type input "[EMAIL_ADDRESS][DOMAIN_NAME]"
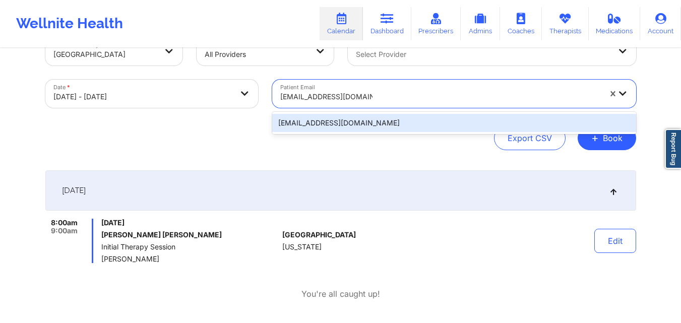
click at [406, 121] on div "[EMAIL_ADDRESS][DOMAIN_NAME]" at bounding box center [454, 123] width 364 height 18
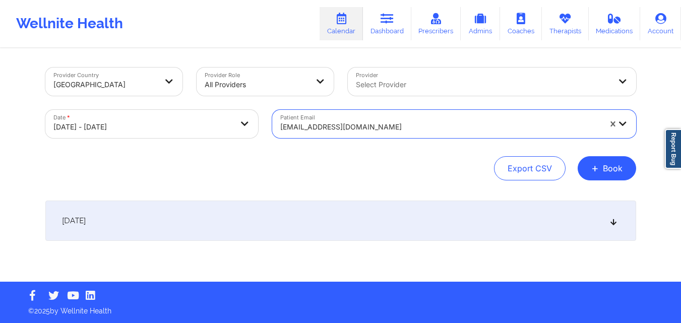
scroll to position [0, 0]
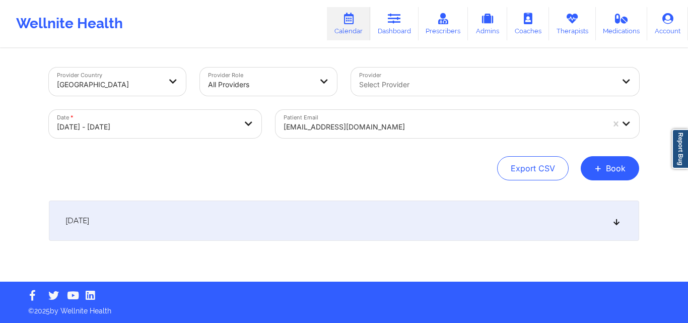
click at [619, 220] on icon at bounding box center [617, 220] width 9 height 7
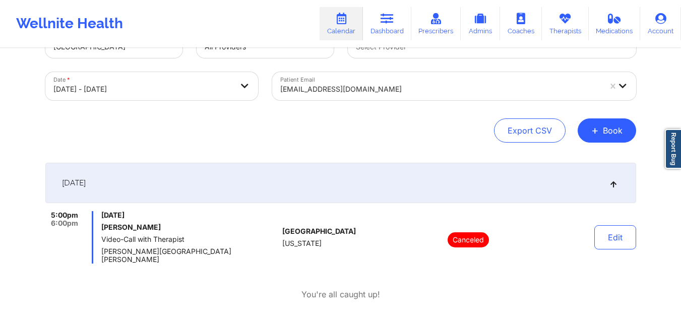
scroll to position [38, 0]
click at [383, 95] on div "[EMAIL_ADDRESS][DOMAIN_NAME]" at bounding box center [440, 89] width 321 height 22
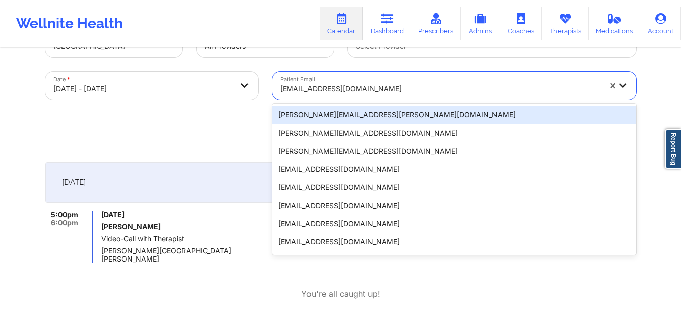
paste input "[EMAIL_ADDRESS][DOMAIN_NAME]"
type input "[EMAIL_ADDRESS][DOMAIN_NAME]"
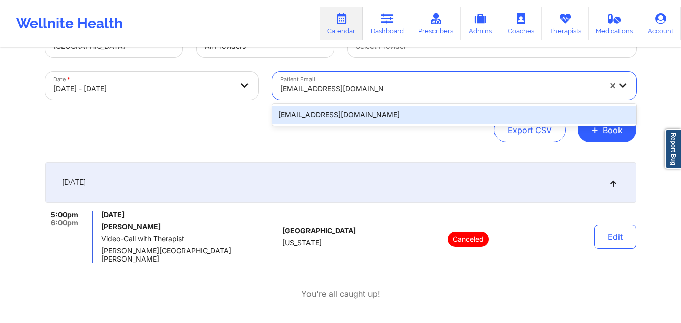
click at [393, 111] on div "[EMAIL_ADDRESS][DOMAIN_NAME]" at bounding box center [454, 115] width 364 height 18
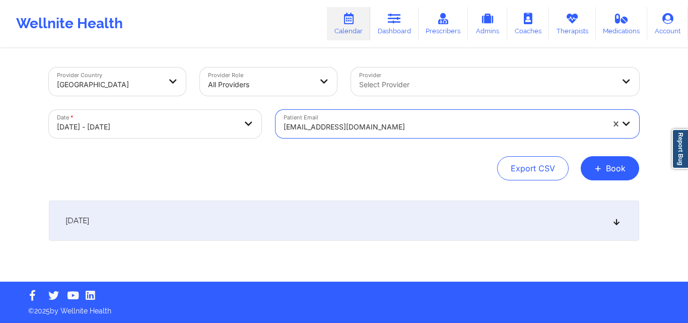
click at [622, 223] on div "[DATE]" at bounding box center [344, 221] width 591 height 40
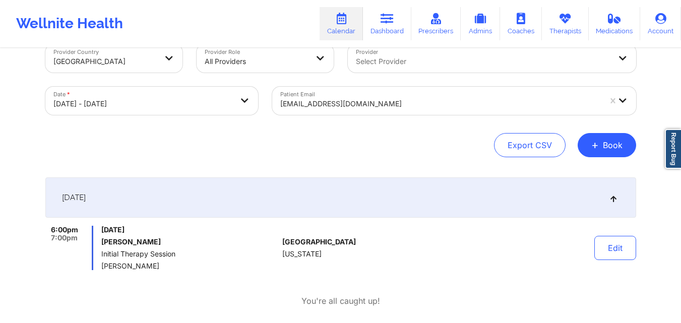
scroll to position [24, 0]
click at [392, 102] on div at bounding box center [440, 103] width 321 height 12
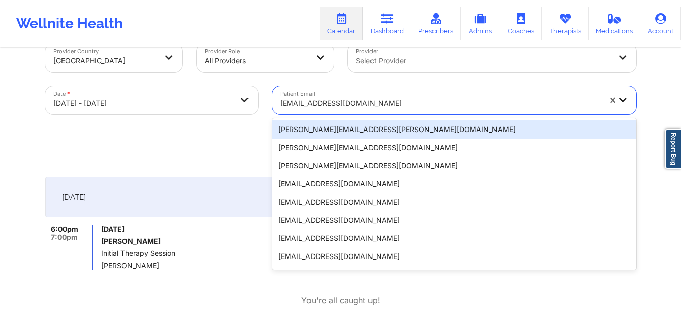
paste input "[PERSON_NAME][EMAIL_ADDRESS][PERSON_NAME][DOMAIN_NAME]"
type input "[PERSON_NAME][EMAIL_ADDRESS][PERSON_NAME][DOMAIN_NAME]"
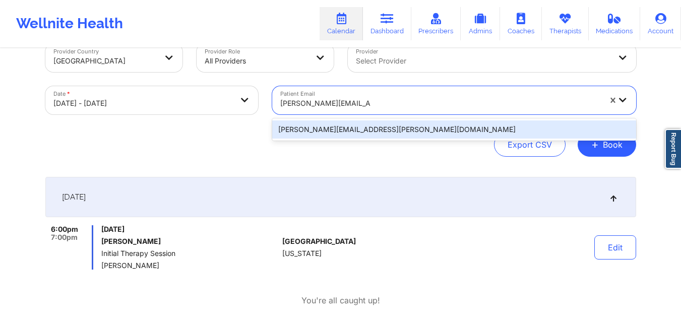
click at [392, 123] on div "[PERSON_NAME][EMAIL_ADDRESS][PERSON_NAME][DOMAIN_NAME]" at bounding box center [454, 129] width 364 height 18
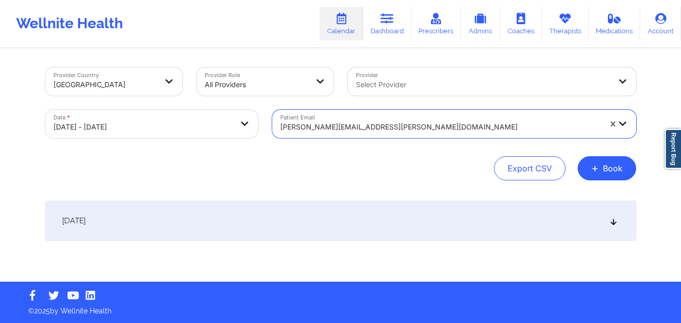
scroll to position [0, 0]
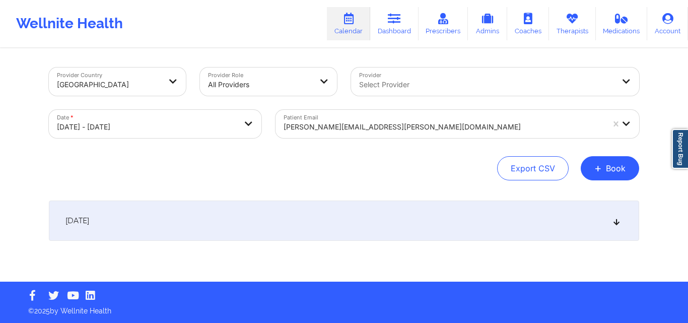
click at [615, 219] on icon at bounding box center [617, 220] width 9 height 7
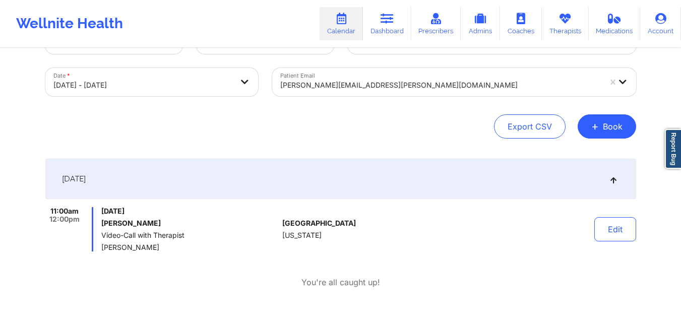
scroll to position [44, 0]
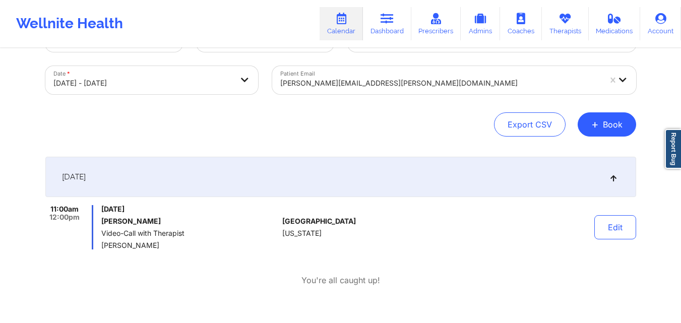
click at [399, 82] on div at bounding box center [440, 83] width 321 height 12
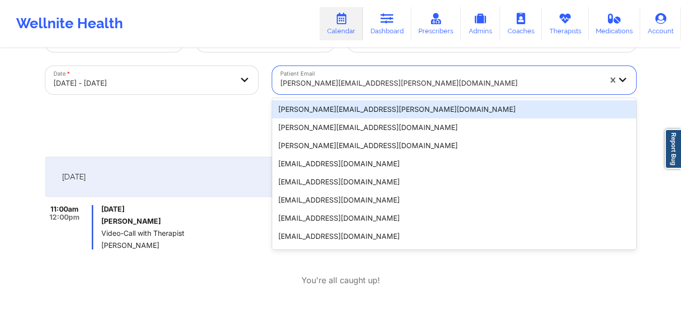
paste input "[EMAIL_ADDRESS][DOMAIN_NAME]"
type input "[EMAIL_ADDRESS][DOMAIN_NAME]"
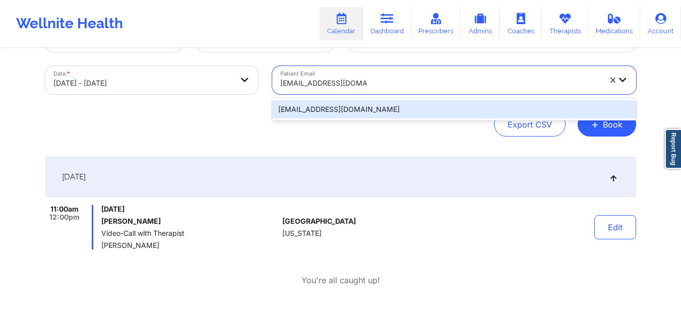
click at [392, 107] on div "[EMAIL_ADDRESS][DOMAIN_NAME]" at bounding box center [454, 109] width 364 height 18
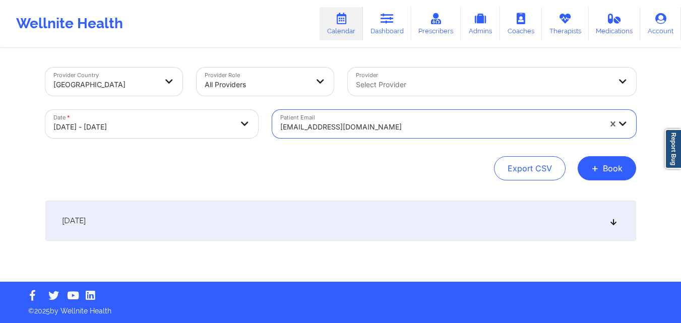
scroll to position [0, 0]
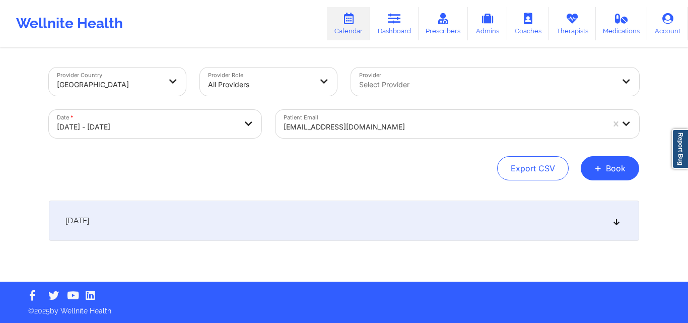
click at [623, 224] on div "[DATE]" at bounding box center [344, 221] width 591 height 40
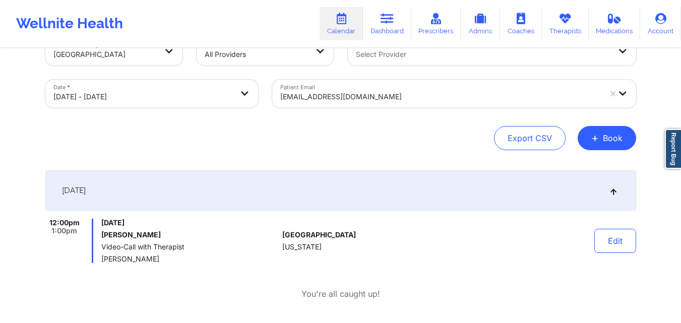
scroll to position [32, 0]
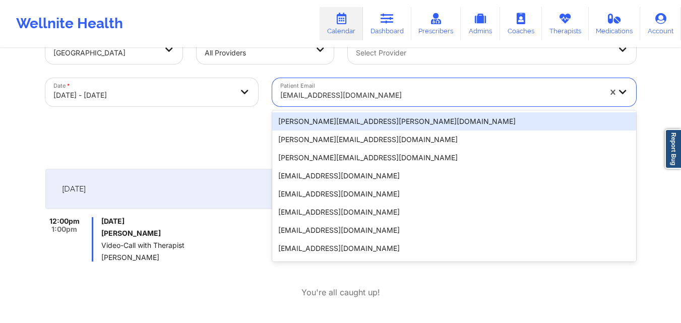
click at [341, 90] on div at bounding box center [440, 95] width 321 height 12
paste input "[EMAIL_ADDRESS][DOMAIN_NAME]"
type input "[EMAIL_ADDRESS][DOMAIN_NAME]"
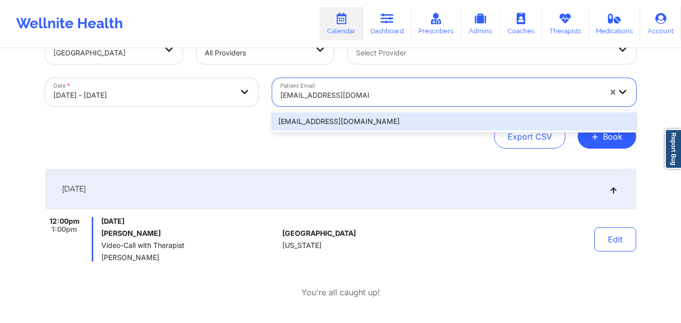
click at [366, 121] on div "[EMAIL_ADDRESS][DOMAIN_NAME]" at bounding box center [454, 121] width 364 height 18
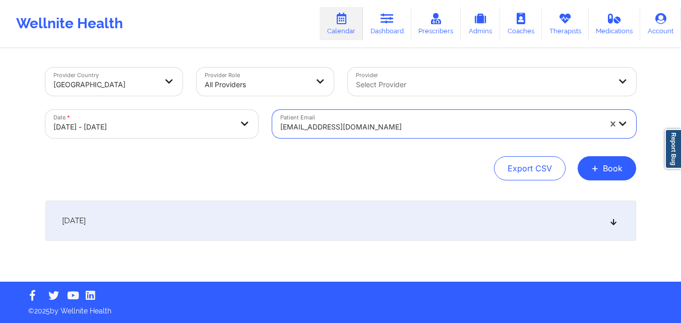
scroll to position [0, 0]
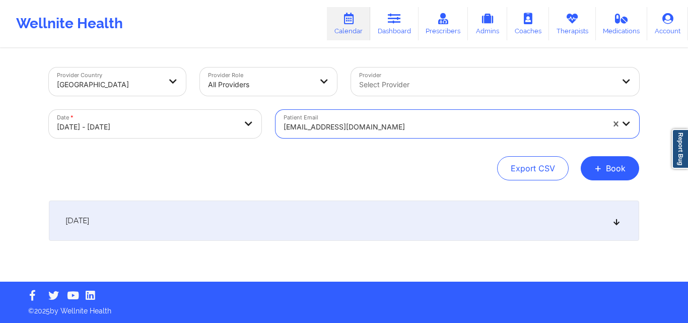
click at [616, 222] on icon at bounding box center [617, 220] width 9 height 7
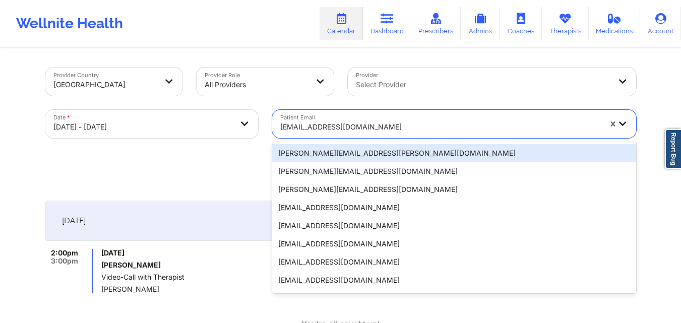
click at [396, 129] on div at bounding box center [440, 127] width 321 height 12
paste input "[EMAIL_ADDRESS][DOMAIN_NAME]"
type input "[EMAIL_ADDRESS][DOMAIN_NAME]"
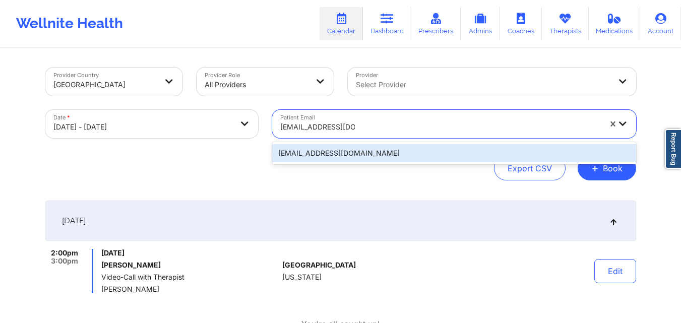
click at [414, 146] on div "[EMAIL_ADDRESS][DOMAIN_NAME]" at bounding box center [454, 153] width 364 height 18
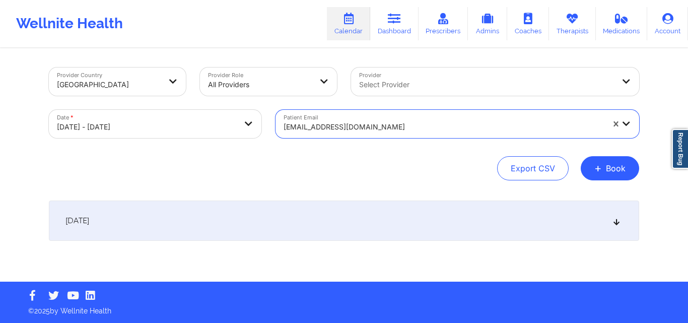
click at [615, 222] on icon at bounding box center [617, 220] width 9 height 7
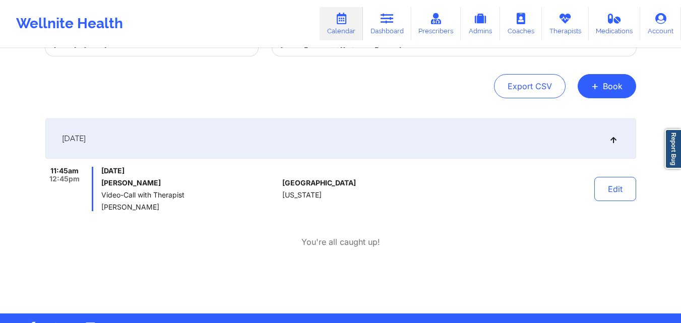
scroll to position [113, 0]
